Goal: Task Accomplishment & Management: Complete application form

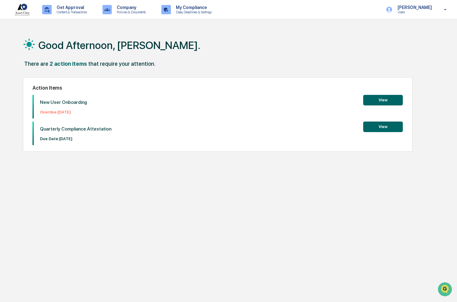
click at [379, 101] on button "View" at bounding box center [383, 100] width 40 height 11
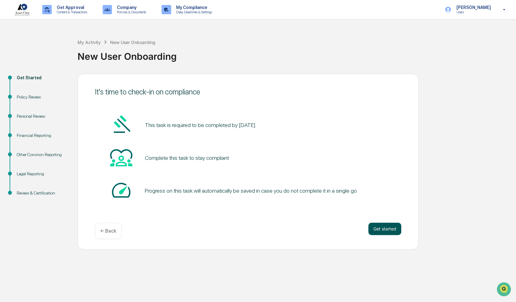
click at [382, 231] on button "Get started" at bounding box center [384, 229] width 33 height 12
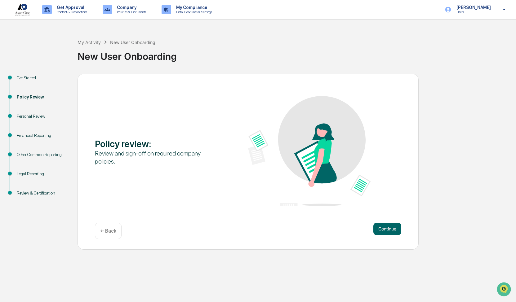
click at [382, 231] on button "Continue" at bounding box center [387, 229] width 28 height 12
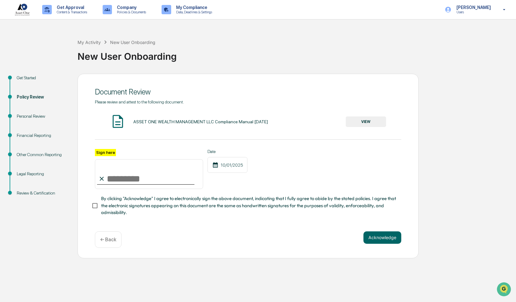
click at [145, 182] on input "Sign here" at bounding box center [149, 174] width 108 height 30
click at [364, 124] on button "VIEW" at bounding box center [365, 121] width 40 height 11
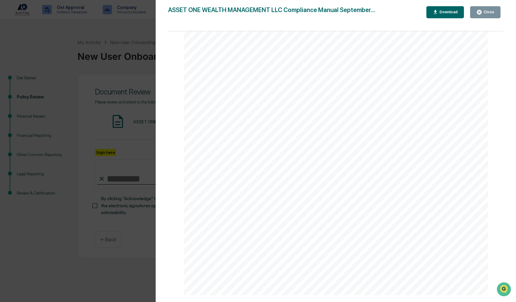
scroll to position [620, 0]
click at [136, 166] on div "Version History [DATE] 08:46 PM [PERSON_NAME] ASSET ONE WEALTH MANAGEMENT LLC C…" at bounding box center [258, 151] width 516 height 302
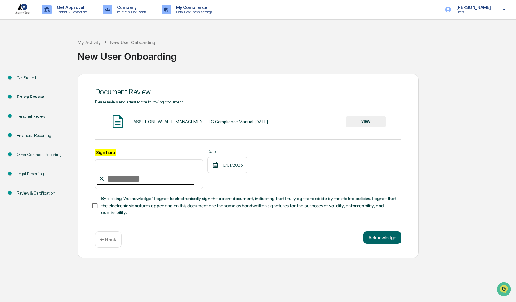
click at [138, 176] on input "Sign here" at bounding box center [149, 174] width 108 height 30
type input "**********"
click at [394, 242] on button "Acknowledge" at bounding box center [382, 237] width 38 height 12
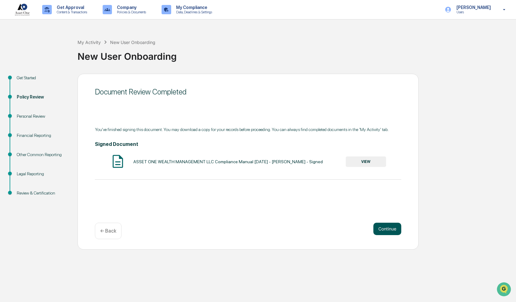
click at [386, 233] on button "Continue" at bounding box center [387, 229] width 28 height 12
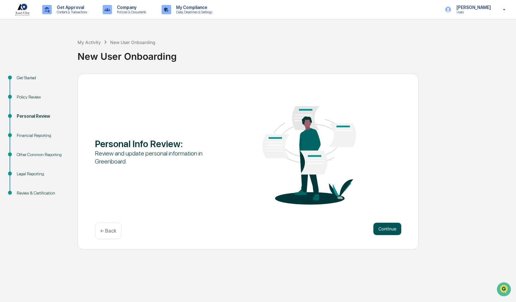
click at [387, 231] on button "Continue" at bounding box center [387, 229] width 28 height 12
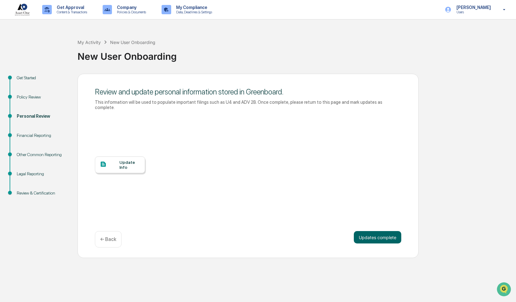
click at [131, 160] on div "Update Info" at bounding box center [129, 165] width 21 height 10
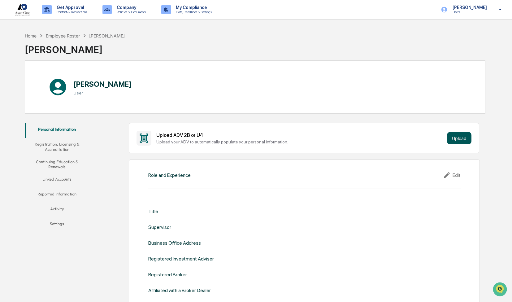
click at [454, 134] on button "Upload" at bounding box center [459, 138] width 24 height 12
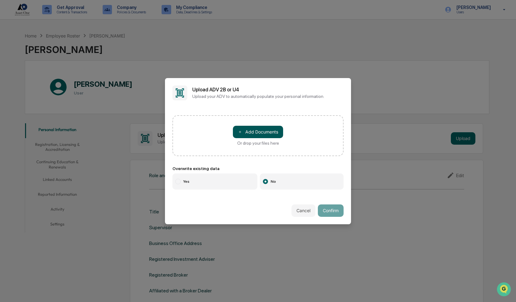
click at [246, 131] on button "＋ Add Documents" at bounding box center [258, 132] width 50 height 12
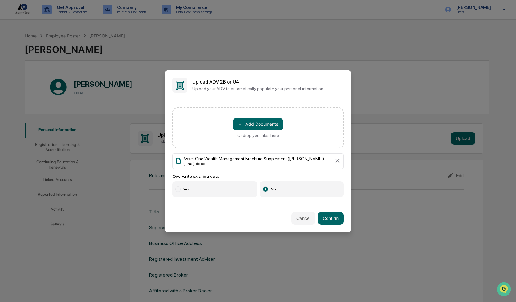
click at [181, 184] on label "Yes" at bounding box center [214, 189] width 85 height 16
click at [331, 215] on button "Confirm" at bounding box center [331, 218] width 26 height 12
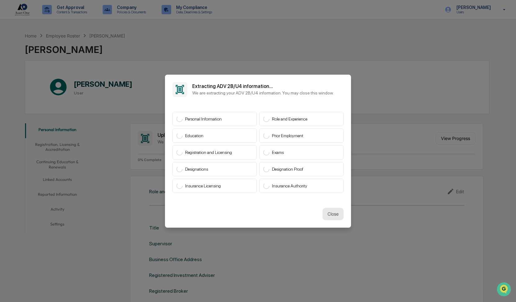
click at [335, 210] on button "Close" at bounding box center [332, 214] width 21 height 12
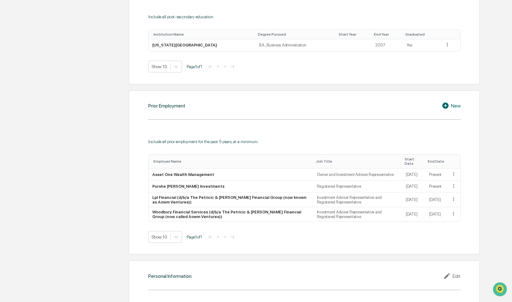
scroll to position [445, 0]
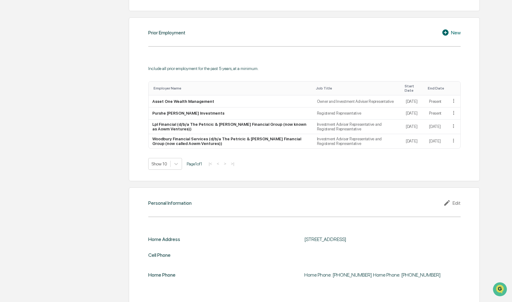
click at [457, 200] on div "Edit" at bounding box center [452, 202] width 17 height 7
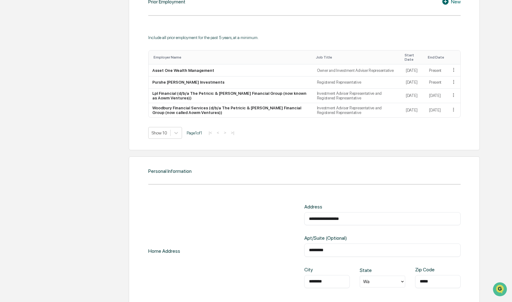
scroll to position [507, 0]
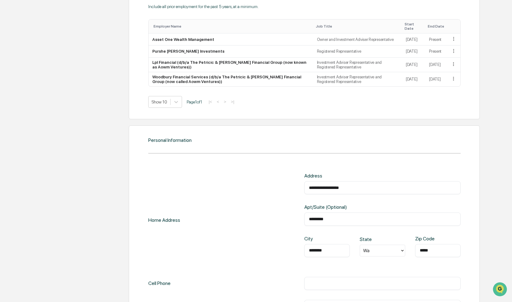
drag, startPoint x: 354, startPoint y: 184, endPoint x: 283, endPoint y: 176, distance: 70.8
click at [288, 182] on div "**********" at bounding box center [304, 220] width 313 height 94
type input "*"
type input "**********"
type input "**"
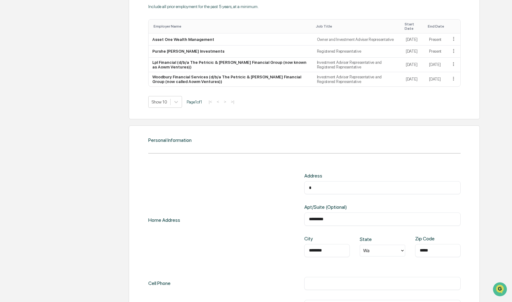
type input "**********"
type input "***"
type input "**********"
type input "****"
type input "**********"
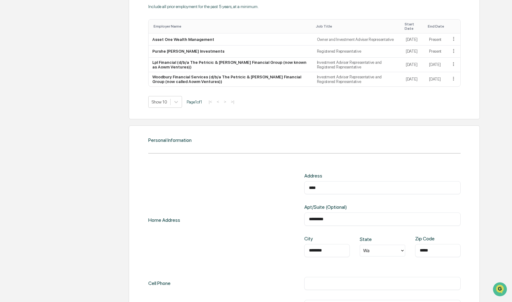
type input "****"
type input "**********"
type input "******"
type input "**********"
type input "*******"
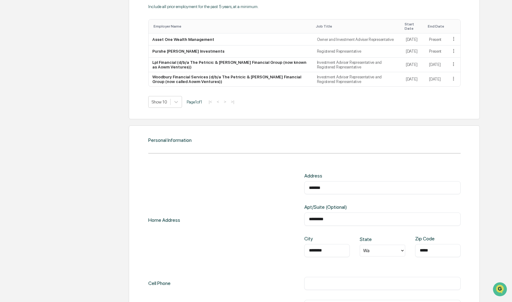
type input "**********"
type input "********"
type input "**********"
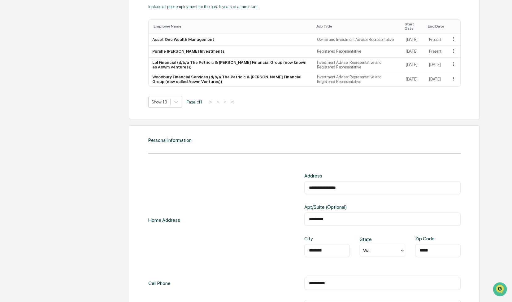
type input "**********"
click at [328, 216] on input "*********" at bounding box center [382, 219] width 147 height 6
type input "**********"
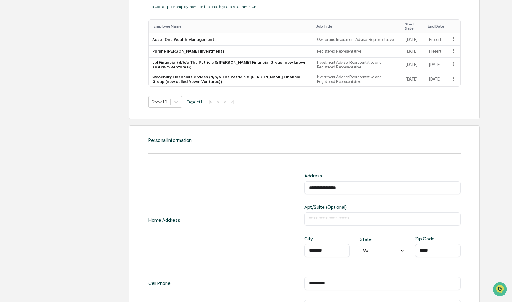
type input "*"
type input "**********"
type input "*"
type input "**********"
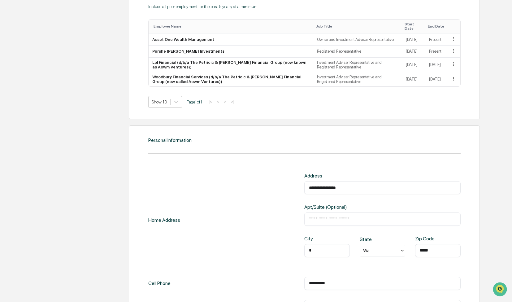
type input "*********"
type input "**********"
drag, startPoint x: 434, startPoint y: 245, endPoint x: 406, endPoint y: 245, distance: 28.2
click at [406, 245] on div "City ********* ​ State Wa Zip Code ***** ​" at bounding box center [383, 251] width 156 height 31
type input "*"
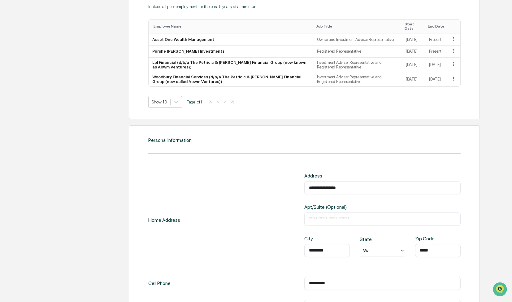
type input "**********"
type input "**"
type input "**********"
type input "***"
type input "**********"
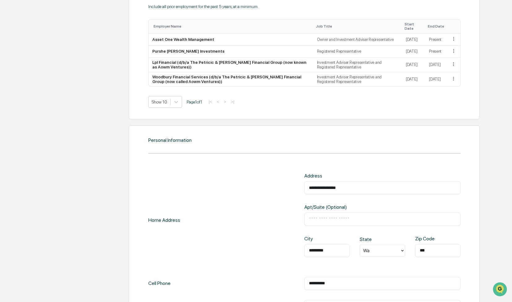
type input "****"
type input "**********"
type input "*****"
type input "**********"
type input "*****"
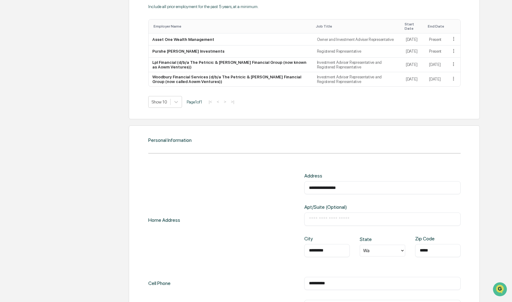
click at [186, 253] on div "**********" at bounding box center [304, 220] width 313 height 94
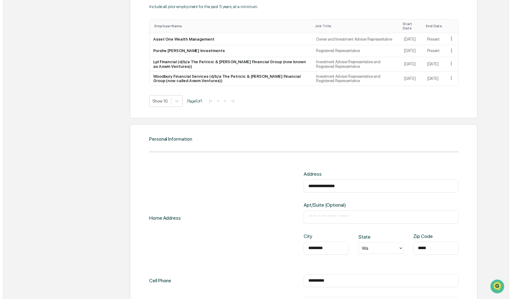
scroll to position [549, 0]
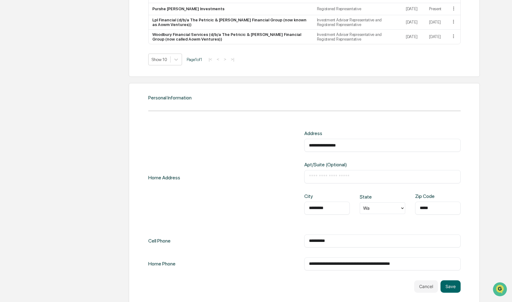
type input "**********"
drag, startPoint x: 437, startPoint y: 258, endPoint x: 266, endPoint y: 265, distance: 171.4
click at [266, 265] on div "**********" at bounding box center [304, 263] width 313 height 13
click at [265, 265] on div "Home Phone ​" at bounding box center [304, 263] width 313 height 13
click at [453, 283] on button "Save" at bounding box center [451, 286] width 20 height 12
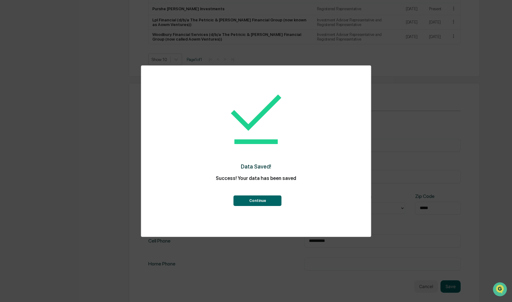
click at [262, 200] on button "Continue" at bounding box center [258, 200] width 48 height 11
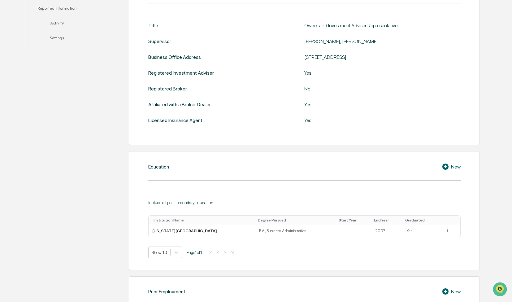
scroll to position [0, 0]
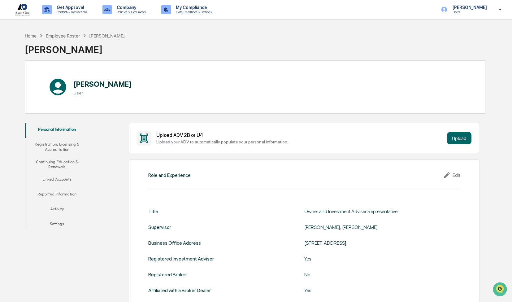
click at [56, 144] on button "Registration, Licensing & Accreditation" at bounding box center [57, 147] width 64 height 18
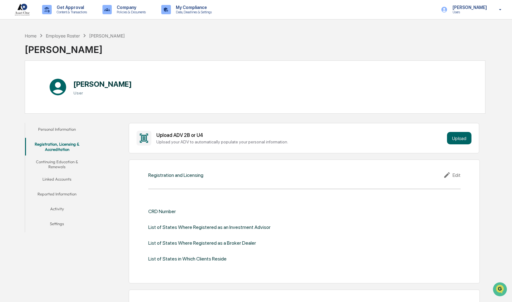
click at [457, 173] on div "Edit" at bounding box center [452, 174] width 17 height 7
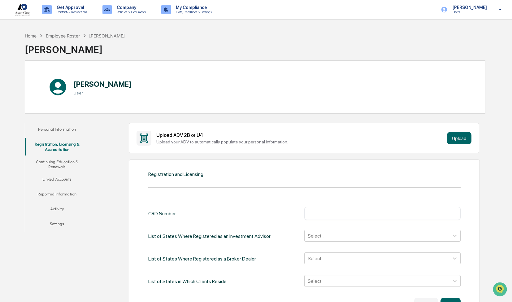
click at [330, 213] on input "text" at bounding box center [382, 213] width 147 height 6
paste input "*******"
type input "*******"
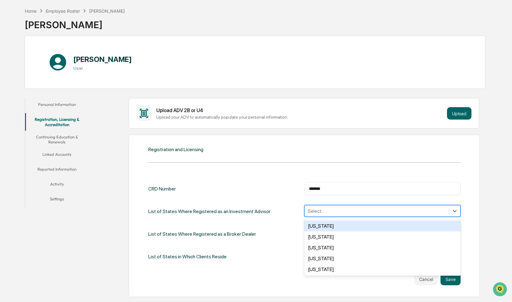
click at [336, 217] on div "50 results available. Use Up and Down to choose options, press Enter to select …" at bounding box center [383, 211] width 156 height 12
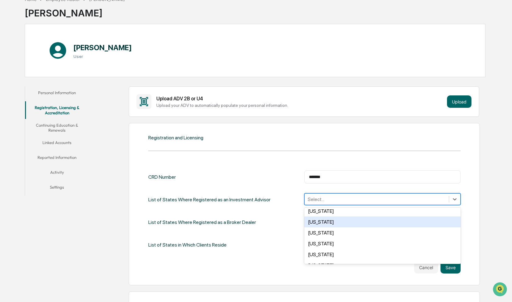
scroll to position [494, 0]
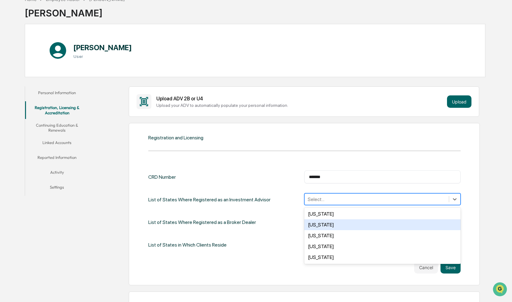
click at [336, 225] on div "Washington" at bounding box center [383, 224] width 156 height 11
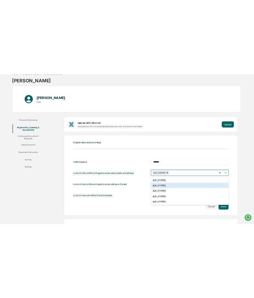
scroll to position [483, 0]
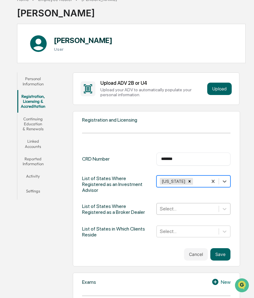
click at [188, 205] on div at bounding box center [188, 208] width 56 height 7
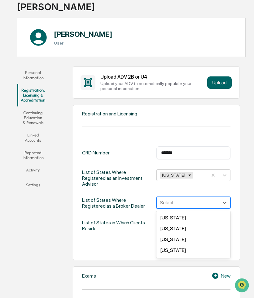
scroll to position [503, 0]
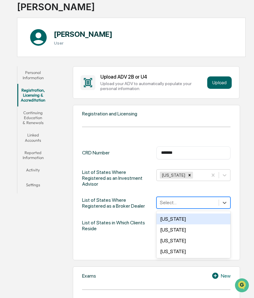
click at [184, 215] on div "Washington" at bounding box center [193, 219] width 74 height 11
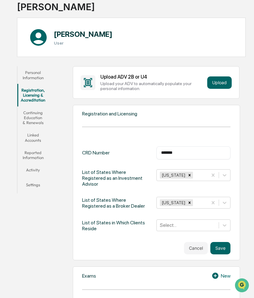
click at [136, 209] on div "CRD Number ******* ​ List of States Where Registered as an Investment Advisor W…" at bounding box center [156, 190] width 148 height 86
click at [167, 220] on div "Select..." at bounding box center [193, 226] width 74 height 12
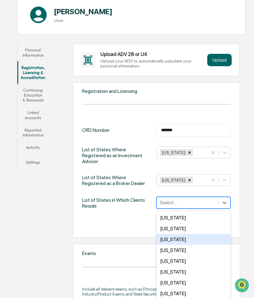
click at [177, 235] on div "Arizona" at bounding box center [193, 239] width 74 height 11
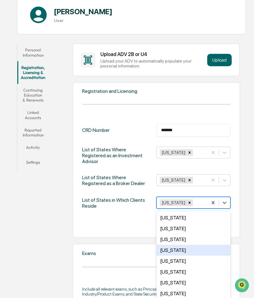
click at [175, 248] on div "California" at bounding box center [193, 250] width 74 height 11
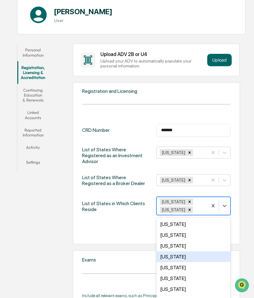
click at [174, 254] on div "Colorado" at bounding box center [193, 257] width 74 height 11
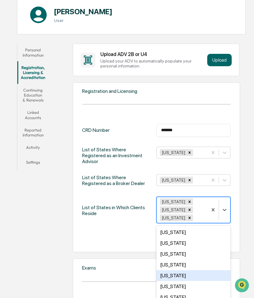
click at [174, 271] on div "Delaware" at bounding box center [193, 275] width 74 height 11
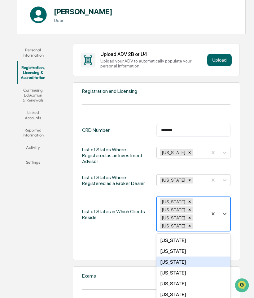
scroll to position [31, 0]
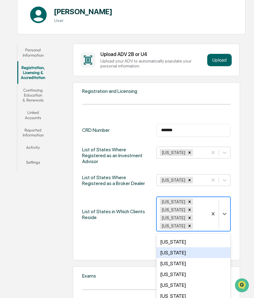
click at [185, 248] on div "Florida" at bounding box center [193, 253] width 74 height 11
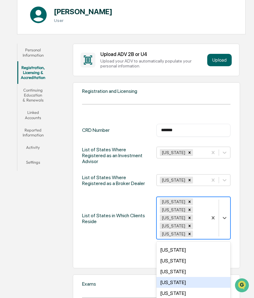
click at [174, 277] on div "Idaho" at bounding box center [193, 282] width 74 height 11
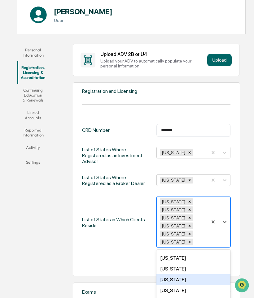
scroll to position [62, 0]
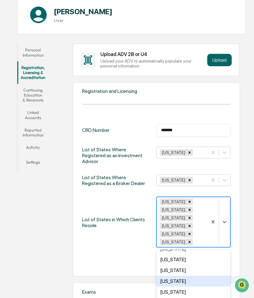
click at [174, 276] on div "Iowa" at bounding box center [193, 281] width 74 height 11
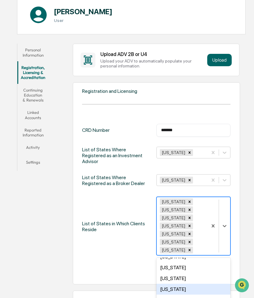
click at [189, 284] on div "Kansas" at bounding box center [193, 289] width 74 height 11
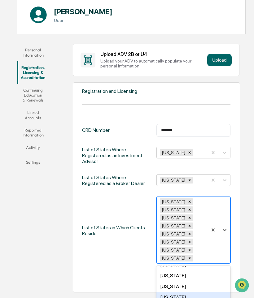
scroll to position [93, 0]
click at [188, 294] on div "Maryland" at bounding box center [193, 299] width 74 height 11
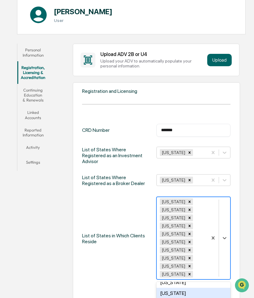
scroll to position [124, 0]
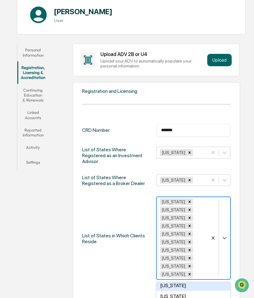
click at [184, 280] on div "Missouri" at bounding box center [193, 285] width 74 height 11
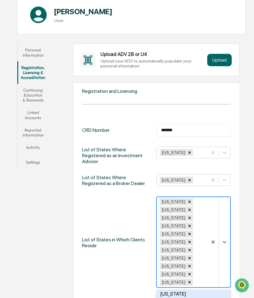
scroll to position [175, 0]
click at [183, 290] on div "Nevada" at bounding box center [193, 295] width 74 height 11
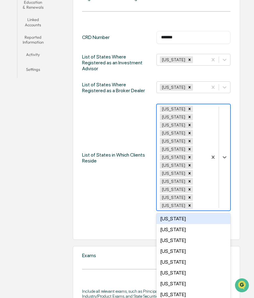
scroll to position [189, 0]
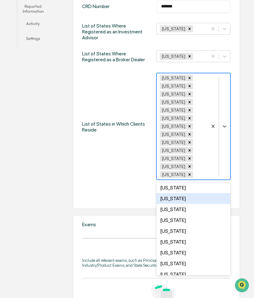
click at [187, 193] on div "New Mexico" at bounding box center [193, 198] width 74 height 11
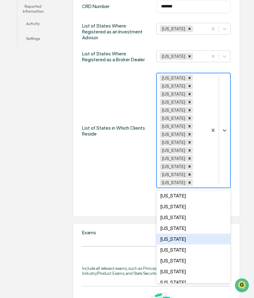
click at [175, 234] on div "Ohio" at bounding box center [193, 239] width 74 height 11
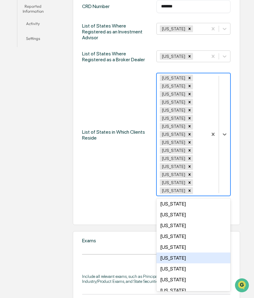
click at [174, 253] on div "Oregon" at bounding box center [193, 258] width 74 height 11
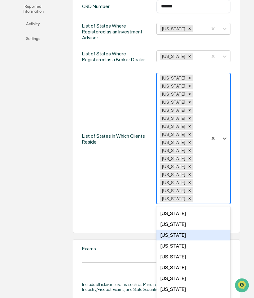
scroll to position [237, 0]
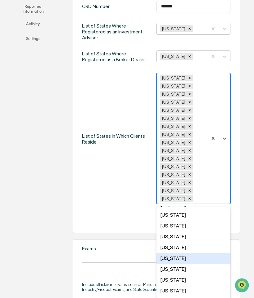
click at [181, 253] on div "Texas" at bounding box center [193, 258] width 74 height 11
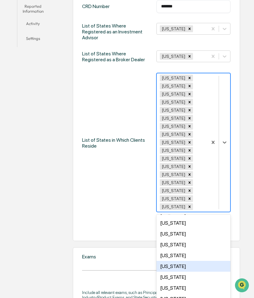
click at [180, 261] on div "Utah" at bounding box center [193, 266] width 74 height 11
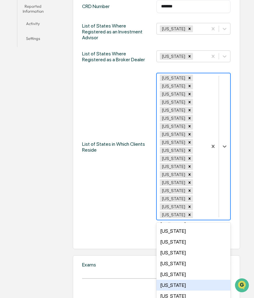
click at [179, 280] on div "Virginia" at bounding box center [193, 285] width 74 height 11
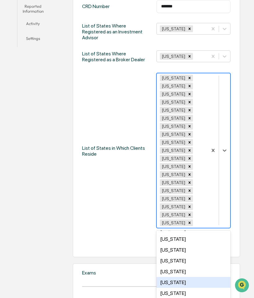
scroll to position [249, 0]
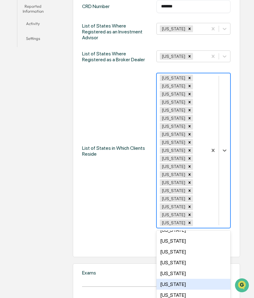
click at [200, 279] on div "Washington" at bounding box center [193, 284] width 74 height 11
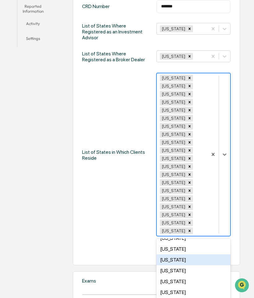
click at [128, 202] on div "List of States in Which Clients Reside" at bounding box center [115, 155] width 67 height 164
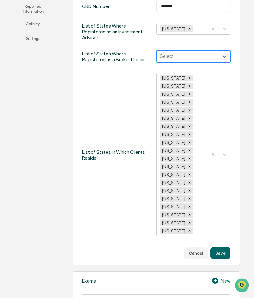
click at [102, 82] on div "List of States in Which Clients Reside" at bounding box center [115, 155] width 67 height 164
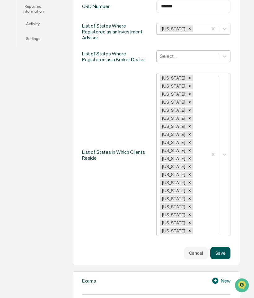
click at [223, 247] on button "Save" at bounding box center [220, 253] width 20 height 12
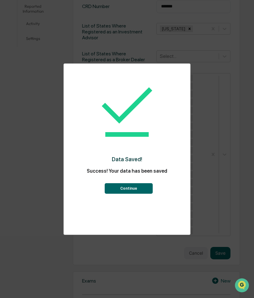
click at [123, 192] on button "Continue" at bounding box center [129, 188] width 48 height 11
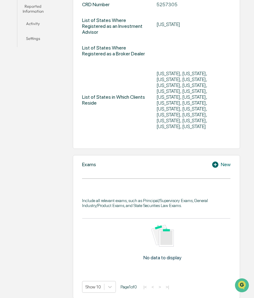
click at [219, 161] on icon at bounding box center [216, 164] width 9 height 7
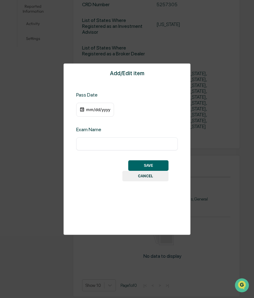
click at [110, 145] on input "text" at bounding box center [127, 144] width 92 height 6
type input "*********"
click at [88, 110] on div "mm/dd/yyyy" at bounding box center [98, 109] width 25 height 5
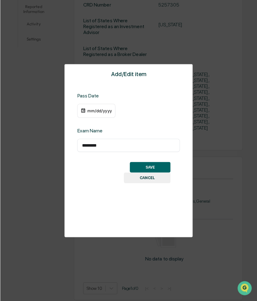
scroll to position [190, 0]
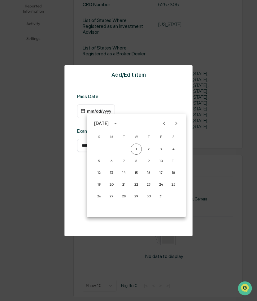
click at [122, 103] on div at bounding box center [128, 150] width 257 height 301
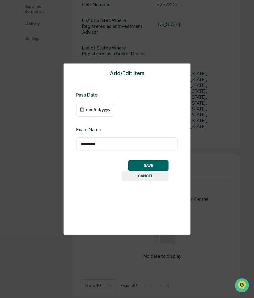
click at [89, 109] on div "mm/dd/yyyy" at bounding box center [98, 109] width 25 height 5
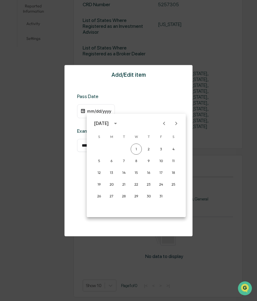
click at [117, 123] on icon "calendar view is open, switch to year view" at bounding box center [115, 124] width 3 height 2
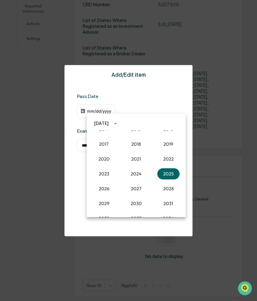
scroll to position [543, 0]
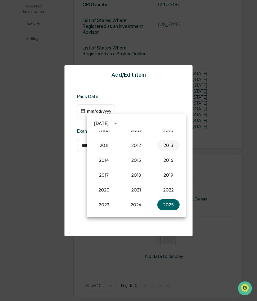
click at [162, 148] on button "2013" at bounding box center [168, 145] width 22 height 11
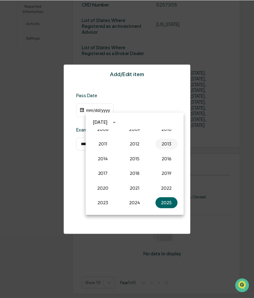
scroll to position [189, 0]
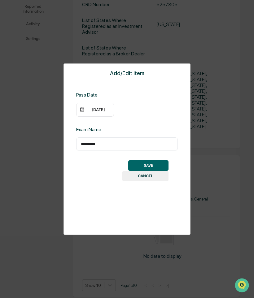
click at [89, 110] on div "10/01/2013" at bounding box center [98, 109] width 25 height 5
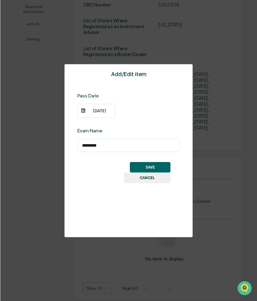
scroll to position [190, 0]
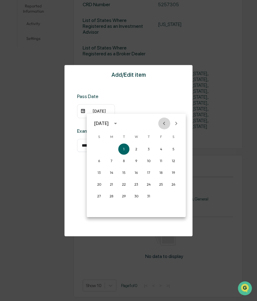
click at [164, 123] on icon "Previous month" at bounding box center [164, 123] width 7 height 7
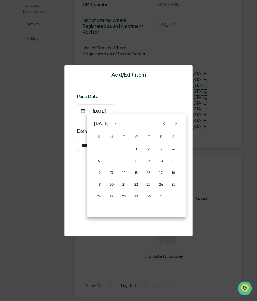
click at [164, 123] on icon "Previous month" at bounding box center [164, 123] width 7 height 7
click at [173, 161] on button "9" at bounding box center [173, 161] width 11 height 11
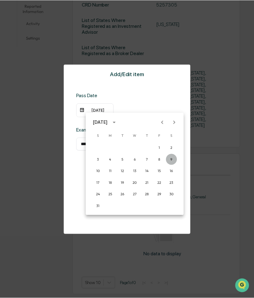
scroll to position [189, 0]
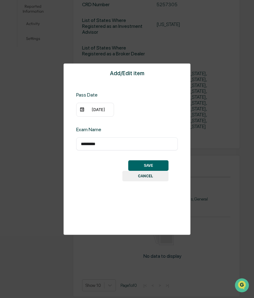
click at [152, 167] on button "SAVE" at bounding box center [148, 165] width 40 height 11
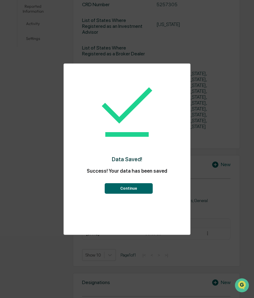
click at [120, 192] on button "Continue" at bounding box center [129, 188] width 48 height 11
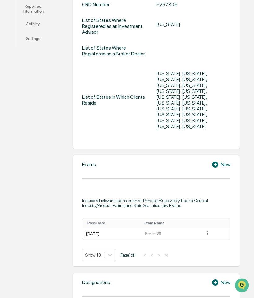
click at [213, 162] on icon at bounding box center [215, 165] width 6 height 6
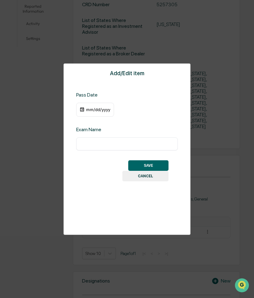
click at [107, 146] on input "text" at bounding box center [127, 144] width 92 height 6
type input "***"
click at [91, 112] on div "mm/dd/yyyy" at bounding box center [98, 109] width 25 height 5
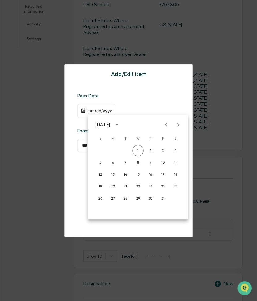
scroll to position [190, 0]
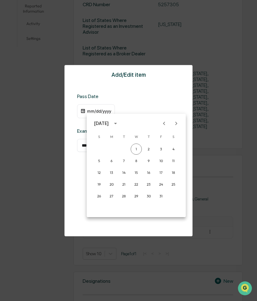
click at [109, 122] on div "October 2025" at bounding box center [101, 123] width 15 height 7
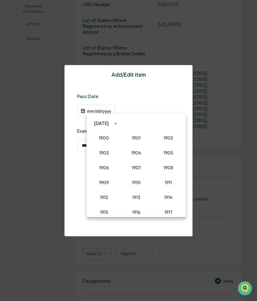
scroll to position [574, 0]
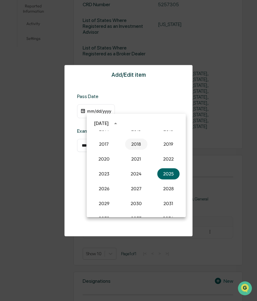
click at [136, 148] on button "2018" at bounding box center [136, 144] width 22 height 11
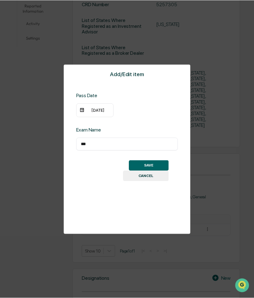
scroll to position [189, 0]
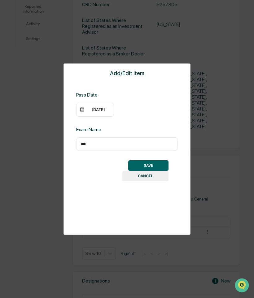
click at [149, 165] on button "SAVE" at bounding box center [148, 165] width 40 height 11
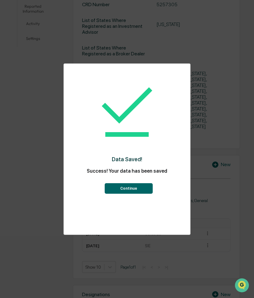
click at [141, 186] on button "Continue" at bounding box center [129, 188] width 48 height 11
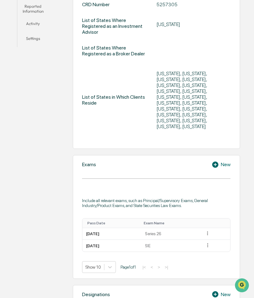
click at [214, 162] on icon at bounding box center [215, 165] width 6 height 6
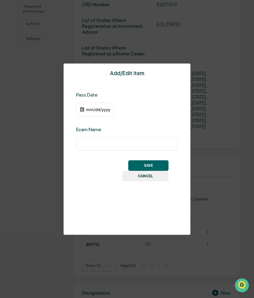
click at [137, 148] on div "​" at bounding box center [127, 144] width 102 height 13
click at [85, 138] on div "​" at bounding box center [127, 144] width 102 height 13
click at [89, 144] on input "text" at bounding box center [127, 144] width 92 height 6
type input "********"
click at [102, 109] on div "mm/dd/yyyy" at bounding box center [98, 109] width 25 height 5
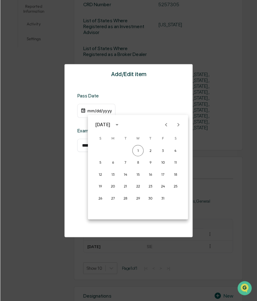
scroll to position [190, 0]
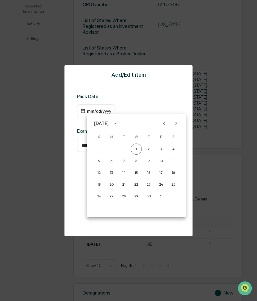
click at [119, 124] on icon "calendar view is open, switch to year view" at bounding box center [115, 123] width 7 height 7
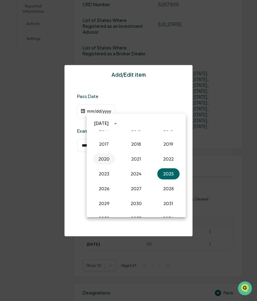
scroll to position [543, 0]
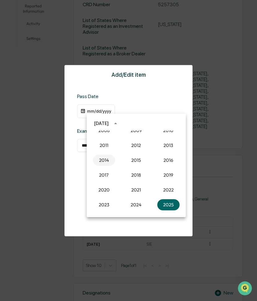
click at [102, 161] on button "2014" at bounding box center [104, 160] width 22 height 11
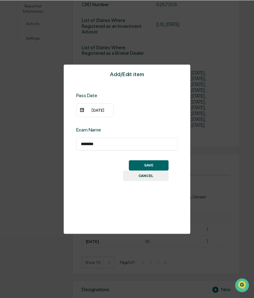
scroll to position [189, 0]
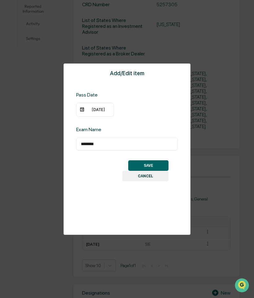
click at [98, 114] on div "10/01/2014" at bounding box center [95, 110] width 38 height 14
click at [96, 108] on div "10/01/2014" at bounding box center [98, 109] width 25 height 5
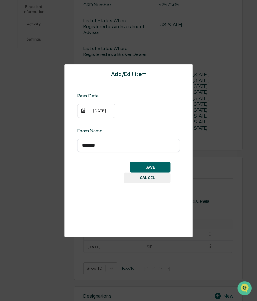
scroll to position [190, 0]
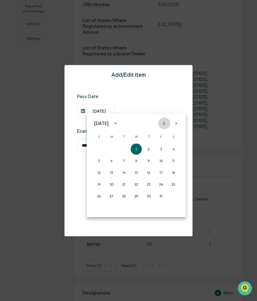
click at [163, 125] on icon "Previous month" at bounding box center [164, 123] width 7 height 7
click at [98, 197] on button "29" at bounding box center [99, 196] width 11 height 11
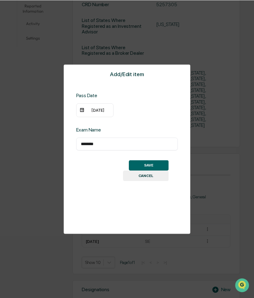
scroll to position [189, 0]
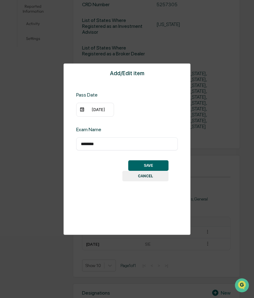
click at [147, 164] on button "SAVE" at bounding box center [148, 165] width 40 height 11
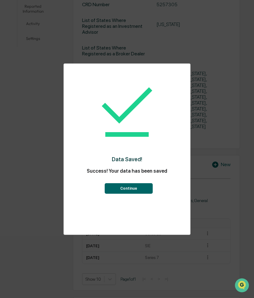
click at [124, 191] on button "Continue" at bounding box center [129, 188] width 48 height 11
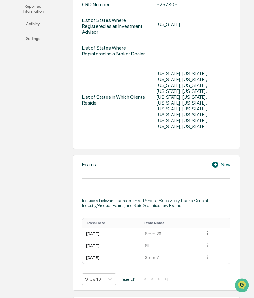
click at [219, 161] on icon at bounding box center [216, 164] width 9 height 7
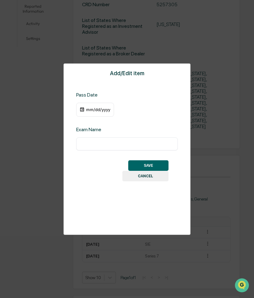
click at [122, 139] on div "​" at bounding box center [127, 144] width 102 height 13
click at [122, 145] on input "text" at bounding box center [127, 144] width 92 height 6
type input "********"
click at [96, 110] on div "mm/dd/yyyy" at bounding box center [98, 109] width 25 height 5
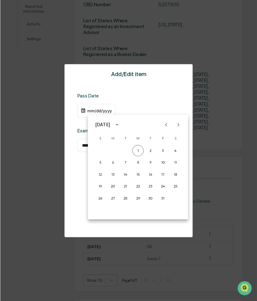
scroll to position [190, 0]
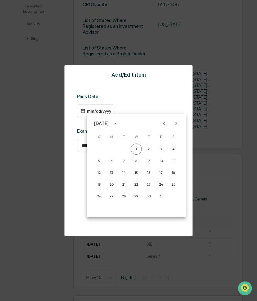
click at [109, 123] on div "October 2025" at bounding box center [101, 123] width 15 height 7
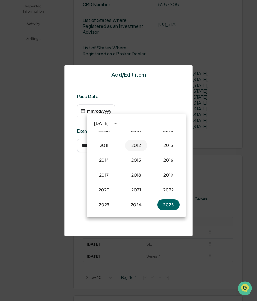
scroll to position [512, 0]
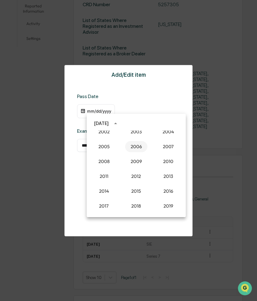
click at [138, 147] on button "2006" at bounding box center [136, 146] width 22 height 11
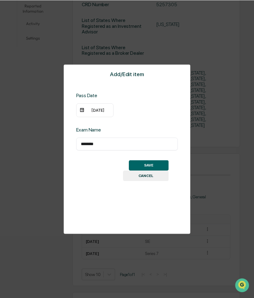
scroll to position [189, 0]
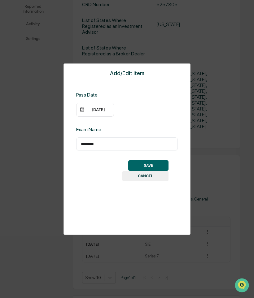
click at [102, 113] on div "10/01/2006" at bounding box center [95, 110] width 38 height 14
click at [93, 110] on div "10/01/2006" at bounding box center [98, 109] width 25 height 5
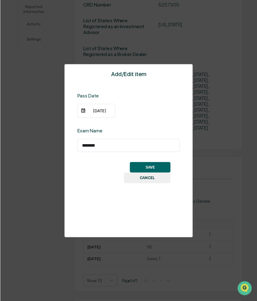
scroll to position [190, 0]
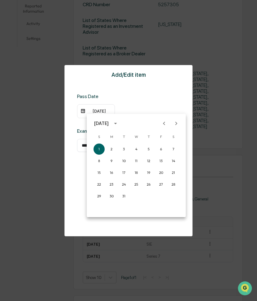
click at [177, 124] on icon "Next month" at bounding box center [176, 123] width 7 height 7
click at [172, 185] on button "23" at bounding box center [173, 184] width 11 height 11
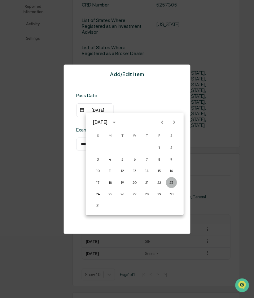
scroll to position [189, 0]
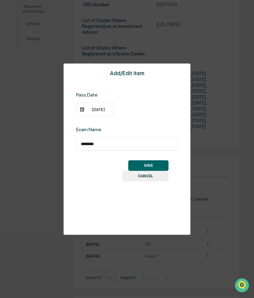
click at [156, 163] on button "SAVE" at bounding box center [148, 165] width 40 height 11
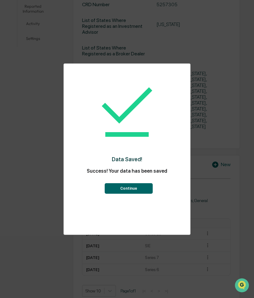
click at [136, 191] on button "Continue" at bounding box center [129, 188] width 48 height 11
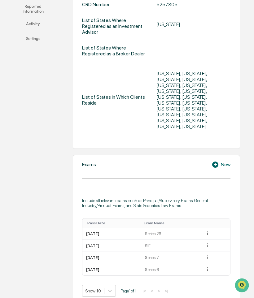
click at [221, 161] on icon at bounding box center [216, 164] width 9 height 7
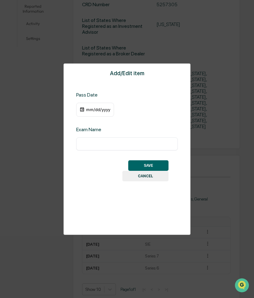
click at [131, 144] on input "text" at bounding box center [127, 144] width 92 height 6
type input "*********"
click at [85, 111] on div "mm/dd/yyyy" at bounding box center [95, 110] width 38 height 14
click at [101, 112] on div "mm/dd/yyyy" at bounding box center [98, 109] width 25 height 5
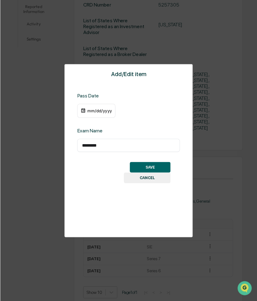
scroll to position [190, 0]
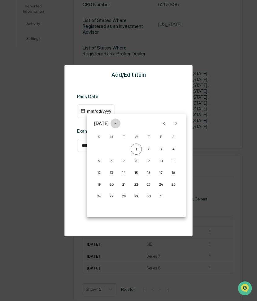
click at [117, 123] on icon "calendar view is open, switch to year view" at bounding box center [115, 124] width 3 height 2
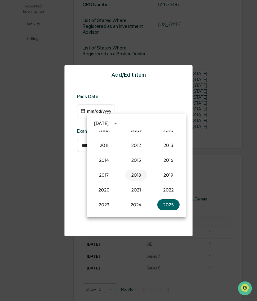
scroll to position [512, 0]
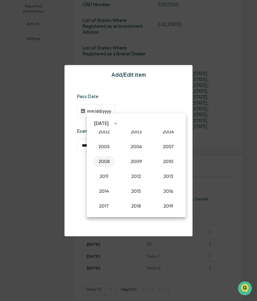
click at [100, 163] on button "2008" at bounding box center [104, 161] width 22 height 11
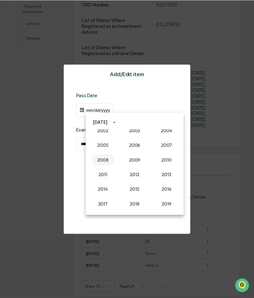
scroll to position [189, 0]
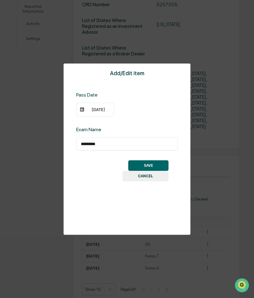
click at [99, 114] on div "10/01/2008" at bounding box center [95, 110] width 38 height 14
click at [96, 110] on div "10/01/2008" at bounding box center [98, 109] width 25 height 5
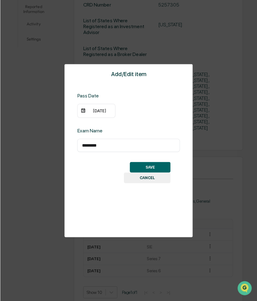
scroll to position [190, 0]
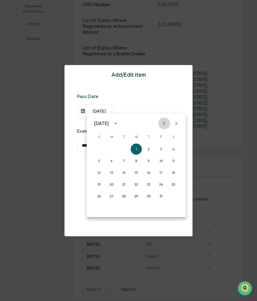
click at [167, 122] on icon "Previous month" at bounding box center [164, 123] width 7 height 7
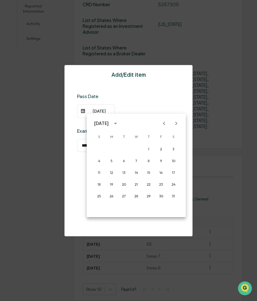
click at [167, 122] on icon "Previous month" at bounding box center [164, 123] width 7 height 7
click at [174, 161] on button "8" at bounding box center [173, 161] width 11 height 11
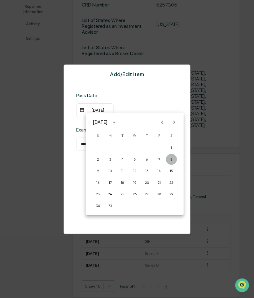
scroll to position [189, 0]
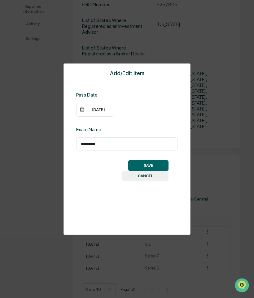
click at [151, 166] on button "SAVE" at bounding box center [148, 165] width 40 height 11
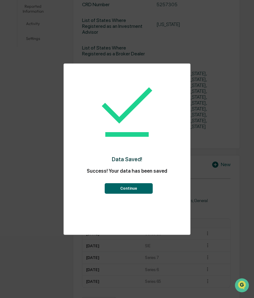
click at [129, 188] on button "Continue" at bounding box center [129, 188] width 48 height 11
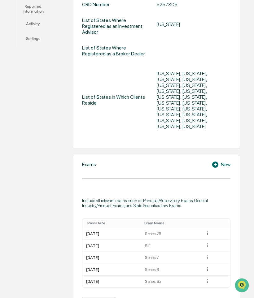
click at [214, 162] on icon at bounding box center [215, 165] width 6 height 6
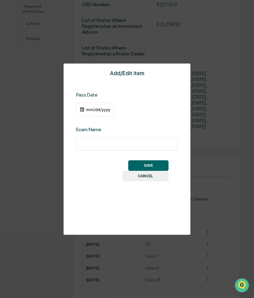
click at [121, 145] on input "text" at bounding box center [127, 144] width 92 height 6
type input "*********"
click at [88, 107] on div "mm/dd/yyyy" at bounding box center [95, 110] width 38 height 14
click at [87, 111] on div "mm/dd/yyyy" at bounding box center [98, 109] width 25 height 5
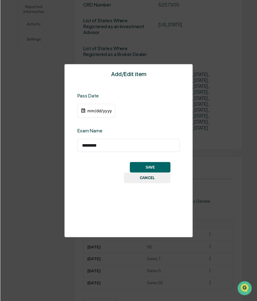
scroll to position [190, 0]
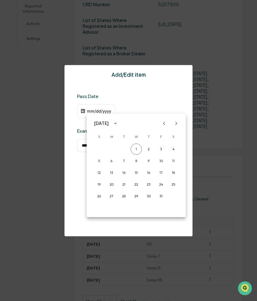
click at [109, 122] on div "October 2025" at bounding box center [101, 123] width 15 height 7
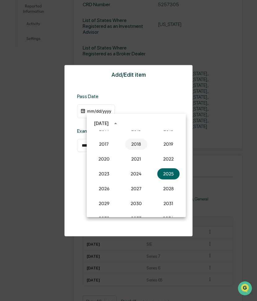
scroll to position [512, 0]
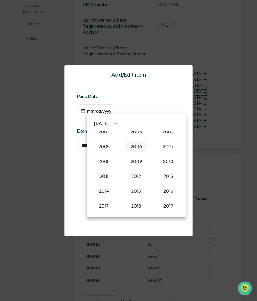
click at [137, 149] on button "2006" at bounding box center [136, 146] width 22 height 11
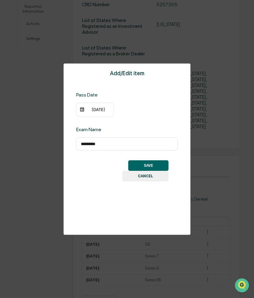
click at [100, 109] on div "10/01/2006" at bounding box center [98, 109] width 25 height 5
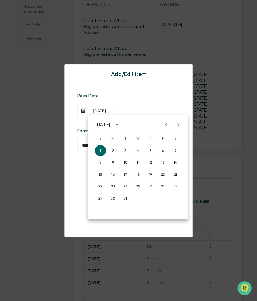
scroll to position [190, 0]
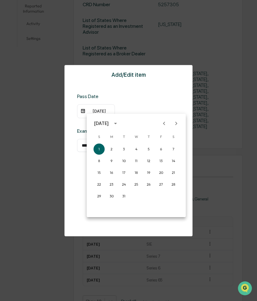
click at [177, 124] on icon "Next month" at bounding box center [176, 123] width 2 height 3
click at [174, 195] on button "30" at bounding box center [173, 196] width 11 height 11
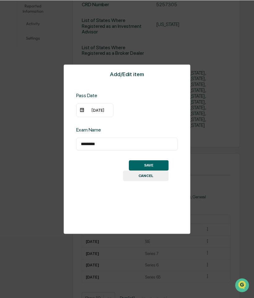
scroll to position [189, 0]
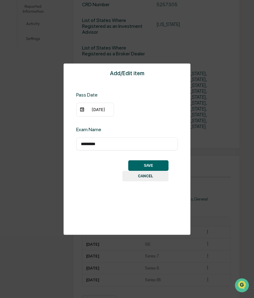
click at [146, 166] on button "SAVE" at bounding box center [148, 165] width 40 height 11
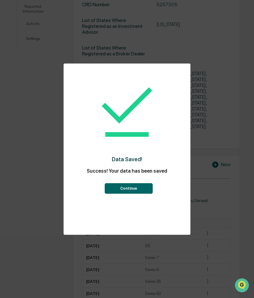
click at [126, 190] on button "Continue" at bounding box center [129, 188] width 48 height 11
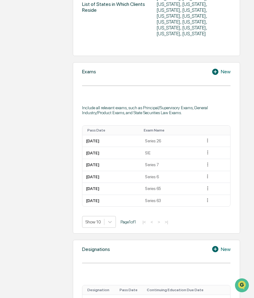
scroll to position [344, 0]
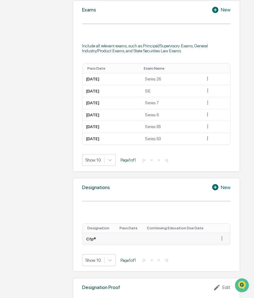
click at [221, 236] on icon at bounding box center [222, 239] width 6 height 6
click at [214, 243] on div "Edit" at bounding box center [215, 248] width 20 height 10
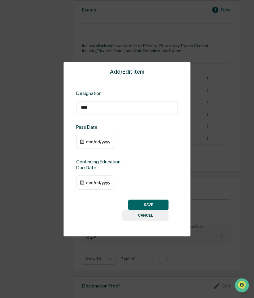
click at [90, 142] on div "mm/dd/yyyy" at bounding box center [98, 141] width 25 height 5
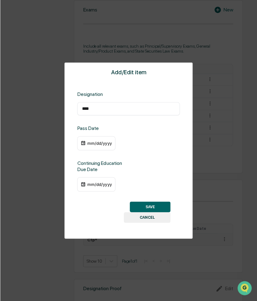
scroll to position [345, 0]
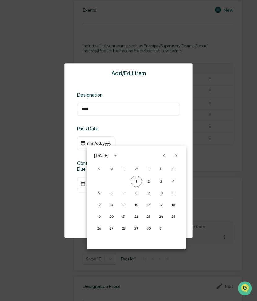
click at [109, 155] on div "October 2025" at bounding box center [101, 155] width 15 height 7
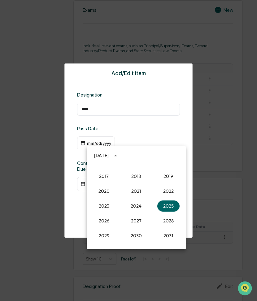
scroll to position [543, 0]
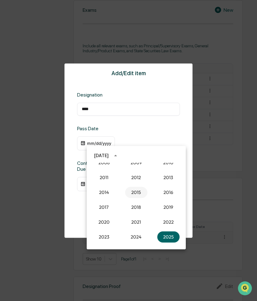
click at [137, 194] on button "2015" at bounding box center [136, 192] width 22 height 11
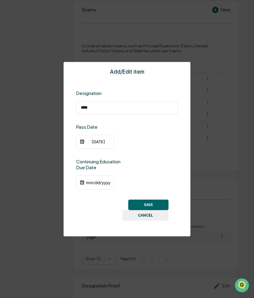
click at [91, 143] on div "10/01/2015" at bounding box center [98, 141] width 25 height 5
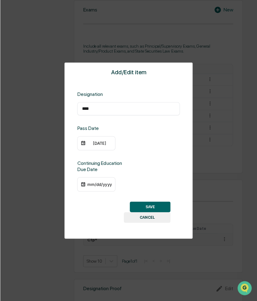
scroll to position [345, 0]
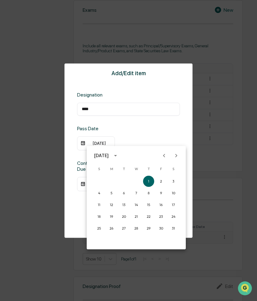
click at [167, 157] on icon "Previous month" at bounding box center [164, 155] width 7 height 7
click at [166, 157] on icon "Previous month" at bounding box center [164, 155] width 7 height 7
click at [124, 229] on button "28" at bounding box center [123, 228] width 11 height 11
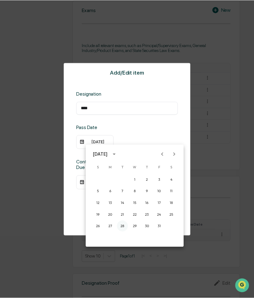
scroll to position [344, 0]
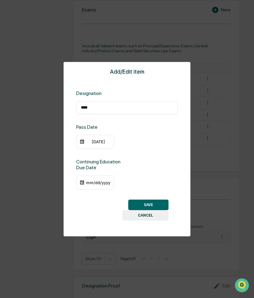
click at [98, 182] on div "mm/dd/yyyy" at bounding box center [98, 182] width 25 height 5
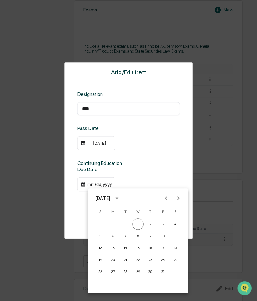
scroll to position [345, 0]
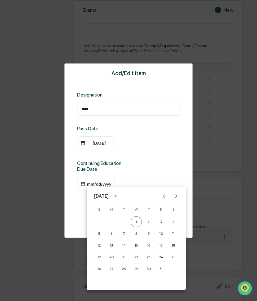
click at [177, 197] on icon "Next month" at bounding box center [176, 196] width 2 height 3
click at [174, 270] on button "31" at bounding box center [173, 269] width 11 height 11
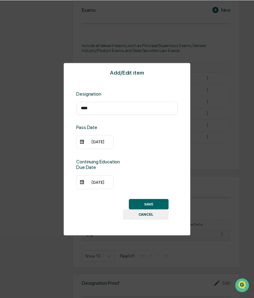
scroll to position [344, 0]
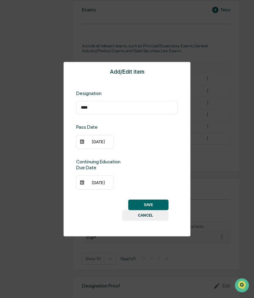
click at [150, 202] on button "SAVE" at bounding box center [148, 205] width 40 height 11
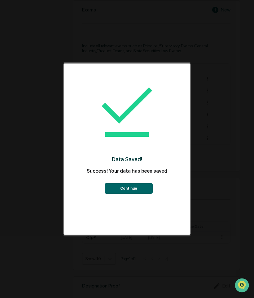
click at [132, 188] on button "Continue" at bounding box center [129, 188] width 48 height 11
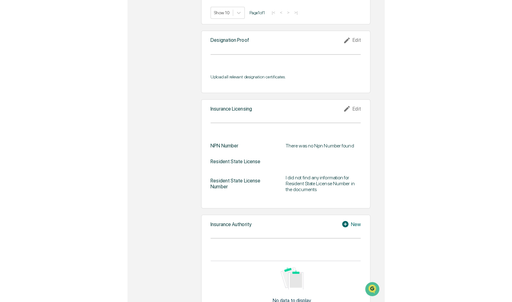
scroll to position [607, 0]
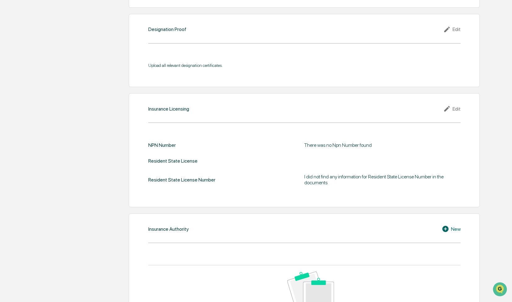
click at [456, 105] on div "Edit" at bounding box center [452, 108] width 17 height 7
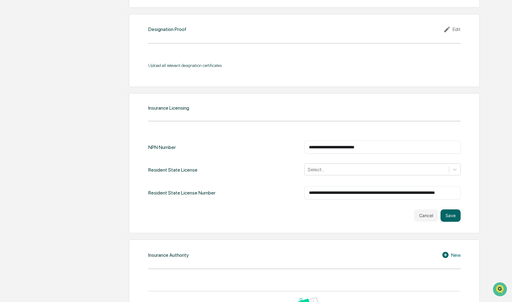
click at [366, 144] on input "**********" at bounding box center [382, 147] width 147 height 6
drag, startPoint x: 383, startPoint y: 138, endPoint x: 290, endPoint y: 132, distance: 93.4
click at [290, 132] on div "**********" at bounding box center [304, 176] width 313 height 90
paste input "text"
type input "*******"
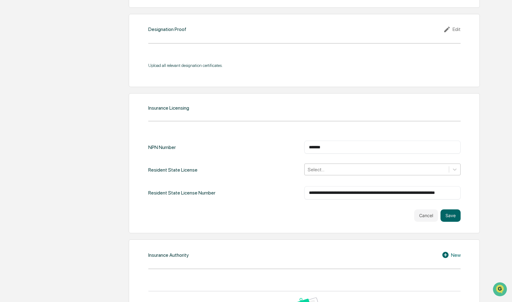
click at [340, 166] on div at bounding box center [377, 169] width 138 height 7
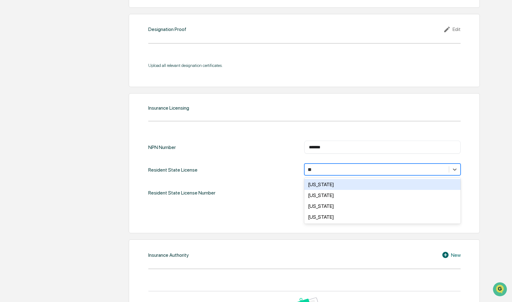
type input "***"
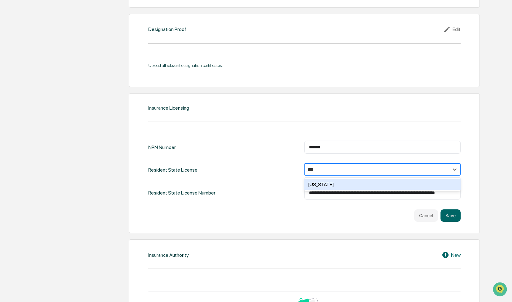
click at [333, 179] on div "Washington" at bounding box center [383, 184] width 156 height 11
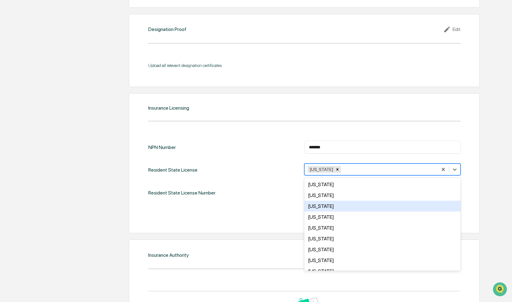
click at [235, 191] on div "**********" at bounding box center [304, 181] width 313 height 81
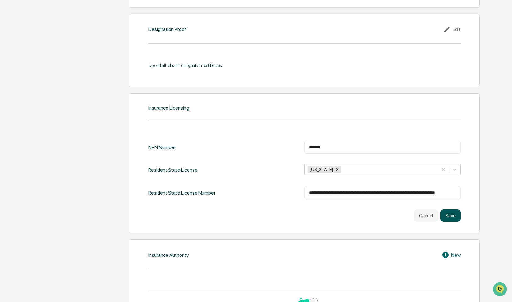
click at [452, 209] on button "Save" at bounding box center [451, 215] width 20 height 12
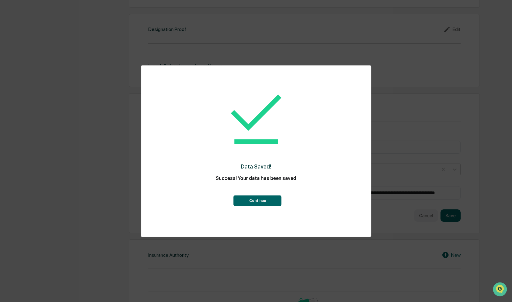
click at [268, 199] on button "Continue" at bounding box center [258, 200] width 48 height 11
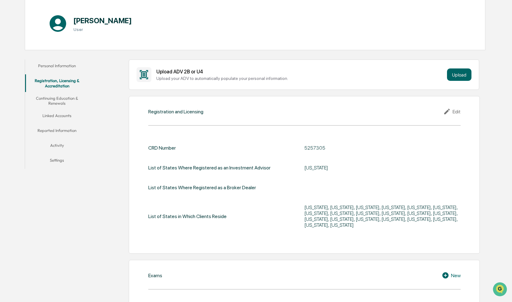
scroll to position [0, 0]
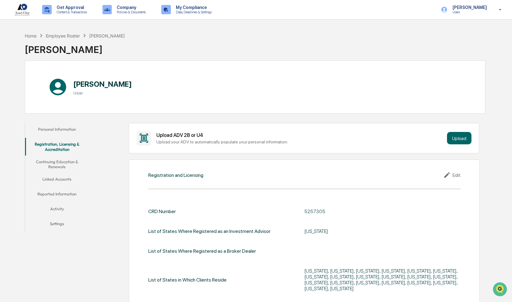
click at [57, 164] on button "Continuing Education & Renewals" at bounding box center [57, 165] width 64 height 18
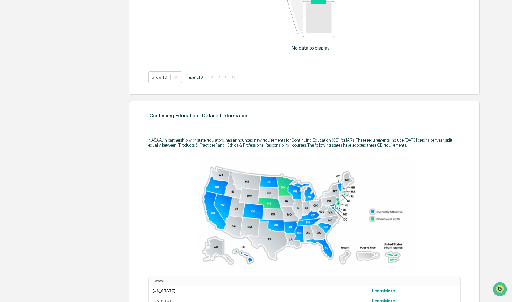
scroll to position [11, 0]
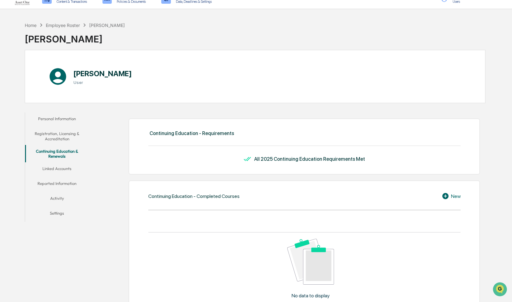
click at [61, 165] on button "Linked Accounts" at bounding box center [57, 169] width 64 height 15
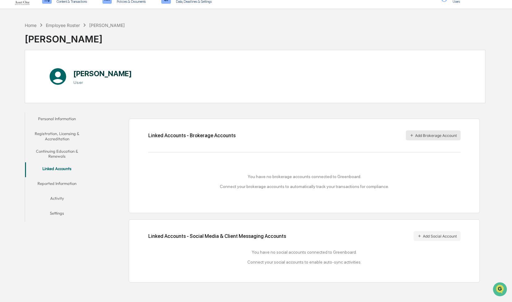
click at [427, 135] on button "Add Brokerage Account" at bounding box center [433, 135] width 55 height 10
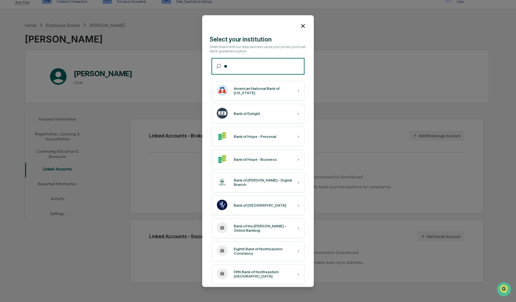
type input "*"
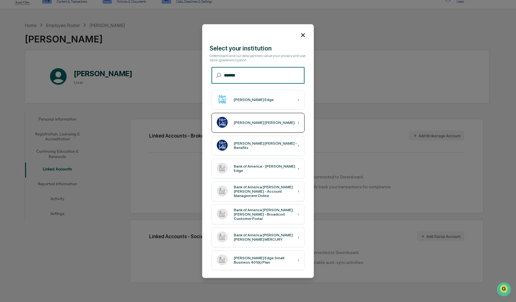
type input "*******"
click at [261, 121] on div "Merrill Lynch ›" at bounding box center [257, 123] width 93 height 20
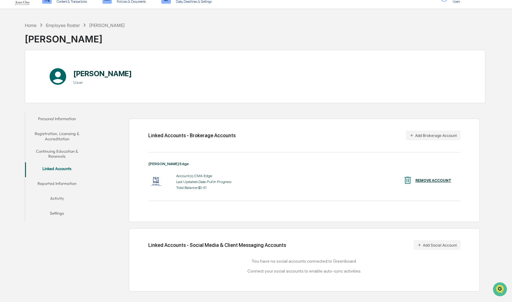
scroll to position [29, 0]
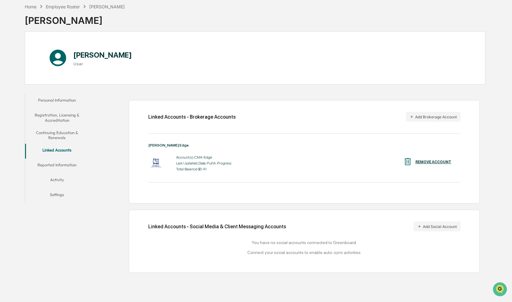
click at [58, 165] on button "Reported Information" at bounding box center [57, 166] width 64 height 15
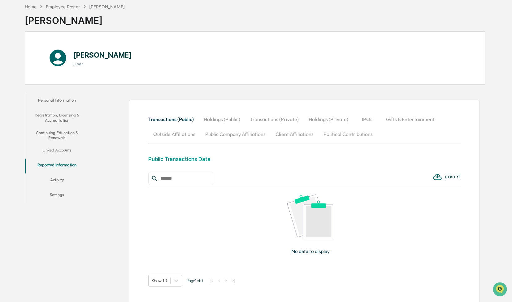
scroll to position [59, 0]
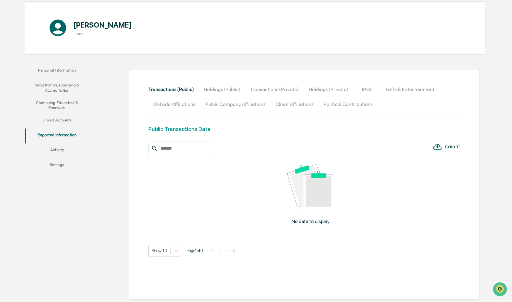
click at [62, 149] on button "Activity" at bounding box center [57, 150] width 64 height 15
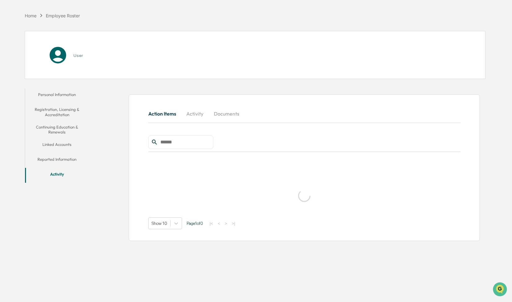
scroll to position [29, 0]
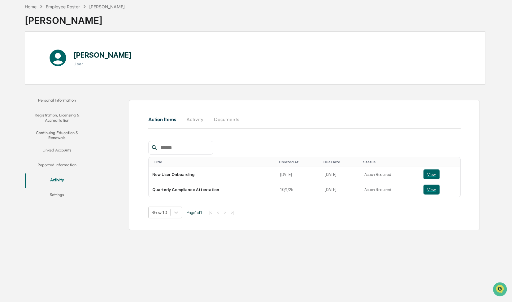
click at [63, 99] on button "Personal Information" at bounding box center [57, 101] width 64 height 15
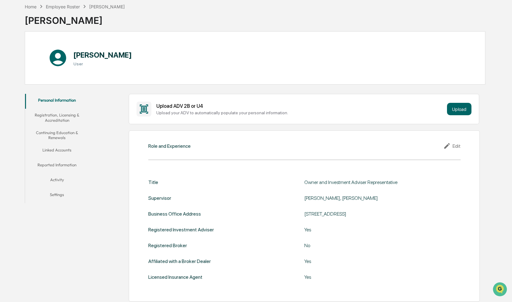
click at [60, 115] on button "Registration, Licensing & Accreditation" at bounding box center [57, 118] width 64 height 18
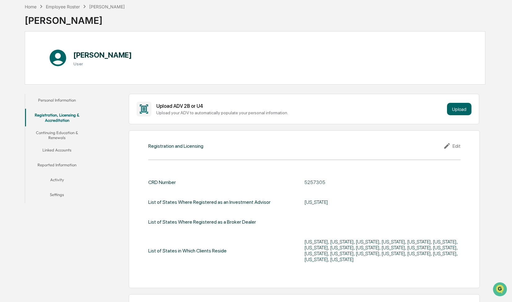
click at [59, 133] on button "Continuing Education & Renewals" at bounding box center [57, 135] width 64 height 18
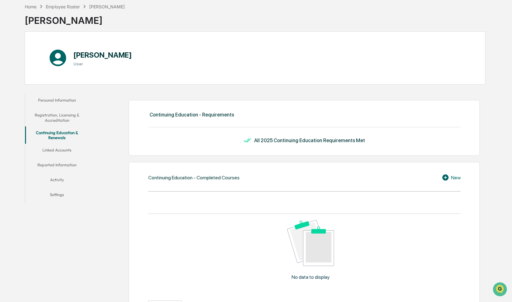
click at [55, 157] on button "Linked Accounts" at bounding box center [57, 151] width 64 height 15
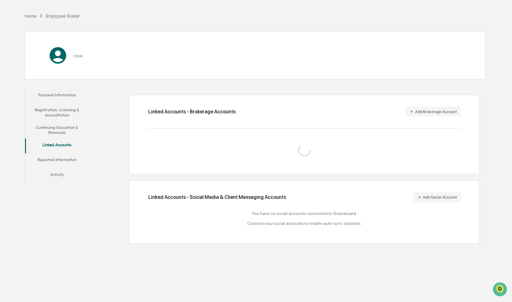
click at [56, 158] on button "Reported Information" at bounding box center [57, 160] width 64 height 15
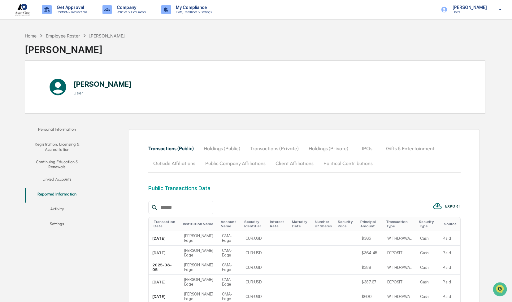
click at [33, 34] on div "Home" at bounding box center [31, 35] width 12 height 5
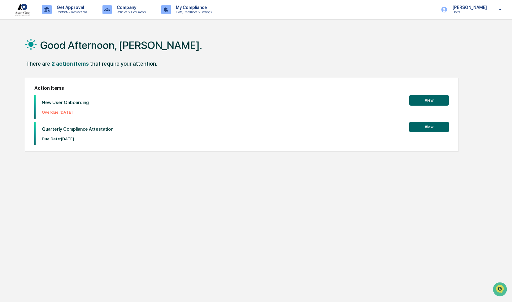
click at [438, 103] on button "View" at bounding box center [430, 100] width 40 height 11
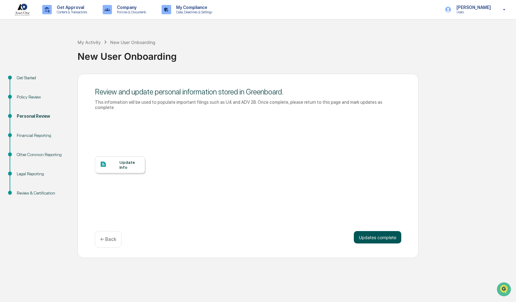
click at [382, 231] on button "Updates complete" at bounding box center [377, 237] width 47 height 12
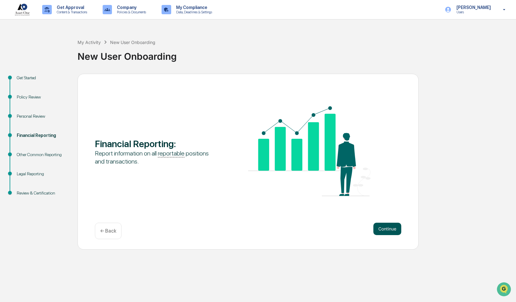
click at [386, 229] on button "Continue" at bounding box center [387, 229] width 28 height 12
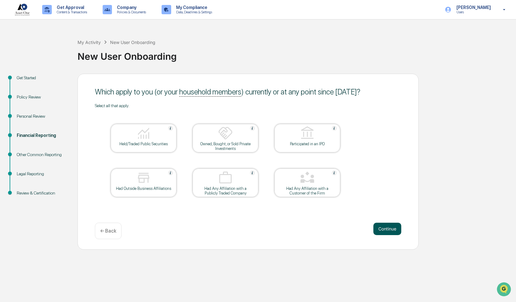
click at [389, 228] on button "Continue" at bounding box center [387, 229] width 28 height 12
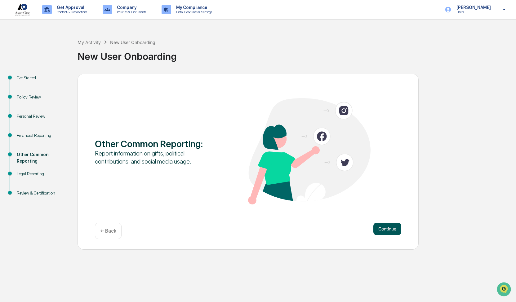
click at [389, 228] on button "Continue" at bounding box center [387, 229] width 28 height 12
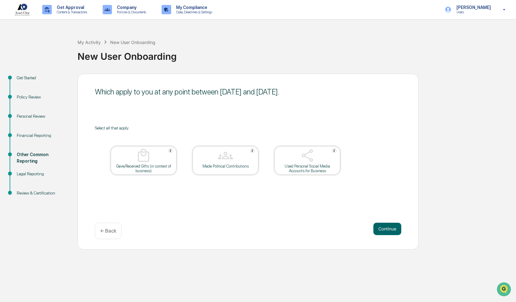
click at [389, 228] on button "Continue" at bounding box center [387, 229] width 28 height 12
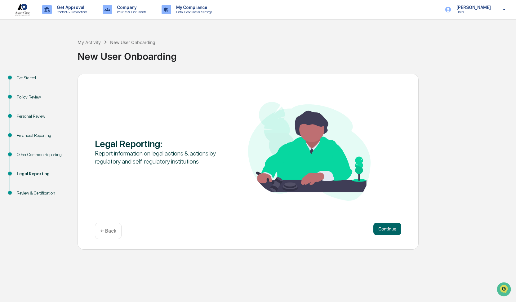
click at [389, 227] on button "Continue" at bounding box center [387, 229] width 28 height 12
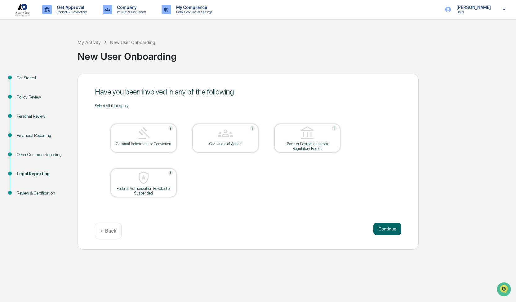
click at [389, 227] on button "Continue" at bounding box center [387, 229] width 28 height 12
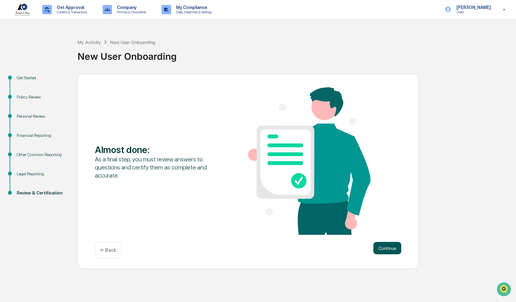
click at [387, 250] on button "Continue" at bounding box center [387, 248] width 28 height 12
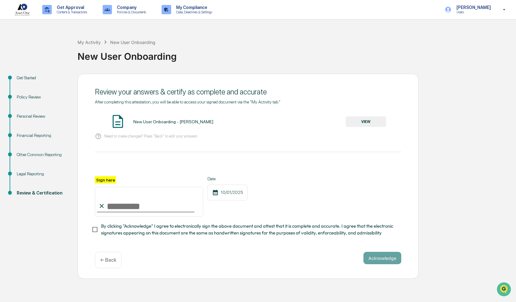
click at [119, 209] on input "Sign here" at bounding box center [149, 202] width 108 height 30
type input "**********"
click at [379, 258] on button "Acknowledge" at bounding box center [382, 258] width 38 height 12
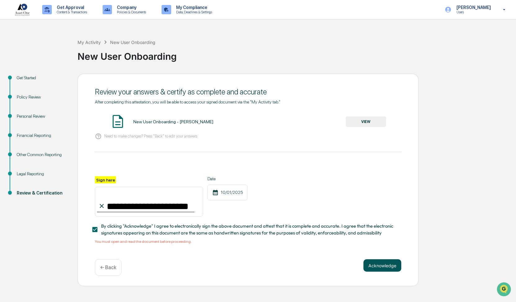
click at [382, 269] on button "Acknowledge" at bounding box center [382, 265] width 38 height 12
click at [357, 119] on button "VIEW" at bounding box center [365, 121] width 40 height 11
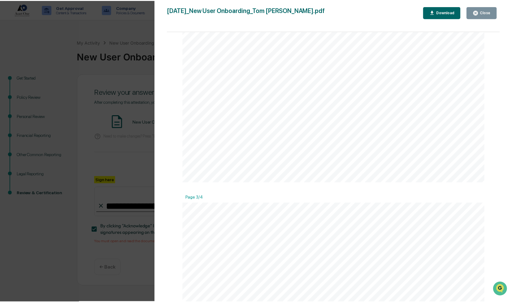
scroll to position [991, 0]
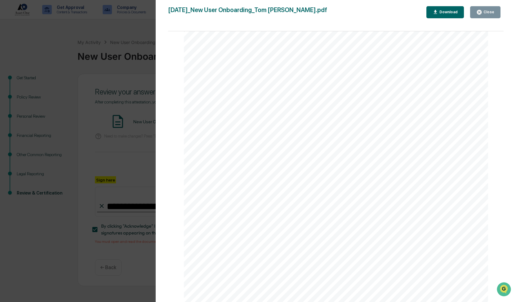
click at [479, 14] on icon "button" at bounding box center [479, 12] width 5 height 5
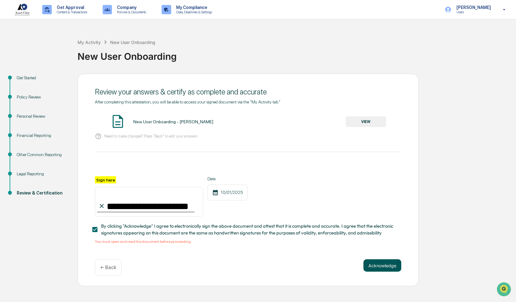
click at [382, 270] on button "Acknowledge" at bounding box center [382, 265] width 38 height 12
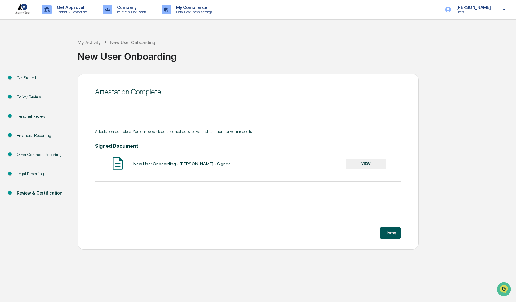
click at [387, 232] on button "Home" at bounding box center [390, 233] width 22 height 12
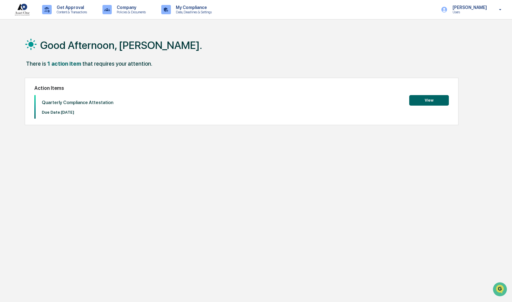
click at [444, 102] on button "View" at bounding box center [430, 100] width 40 height 11
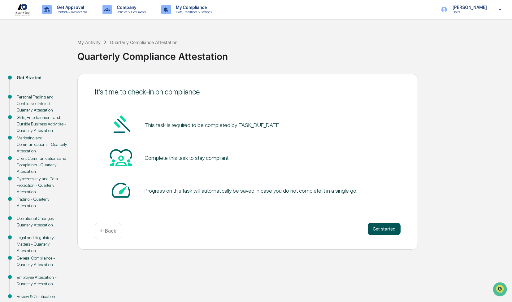
click at [389, 230] on button "Get started" at bounding box center [384, 229] width 33 height 12
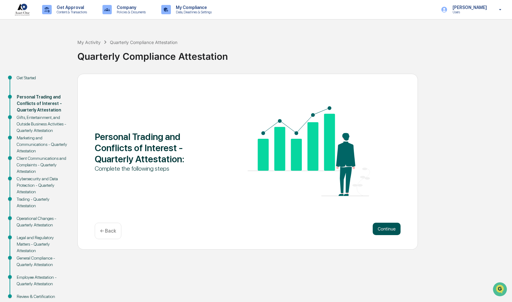
click at [389, 230] on button "Continue" at bounding box center [387, 229] width 28 height 12
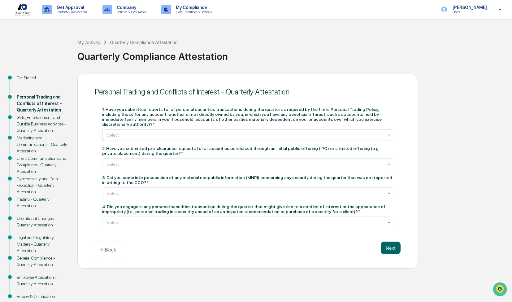
click at [318, 132] on div at bounding box center [245, 135] width 277 height 6
click at [312, 144] on div "Yes" at bounding box center [248, 145] width 291 height 12
click at [309, 161] on div at bounding box center [245, 164] width 277 height 6
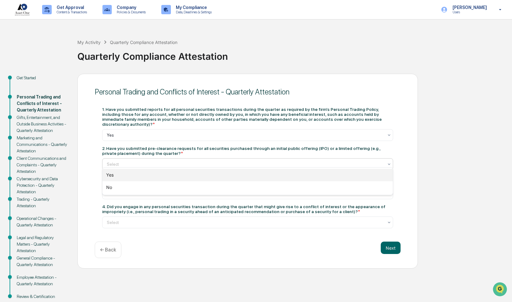
click at [305, 172] on div "Yes" at bounding box center [248, 175] width 291 height 12
click at [295, 190] on div at bounding box center [245, 193] width 277 height 6
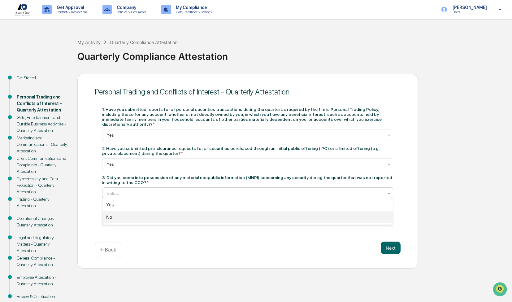
click at [272, 216] on div "No" at bounding box center [248, 217] width 291 height 12
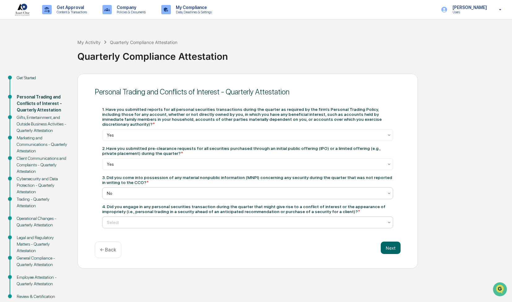
click at [175, 219] on div at bounding box center [245, 222] width 277 height 6
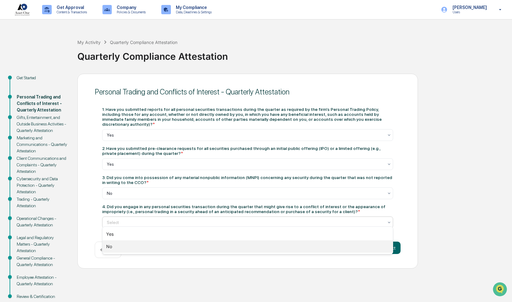
click at [170, 246] on div "No" at bounding box center [248, 246] width 291 height 12
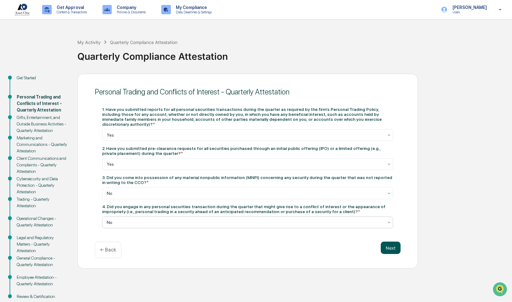
click at [395, 244] on button "Next" at bounding box center [391, 248] width 20 height 12
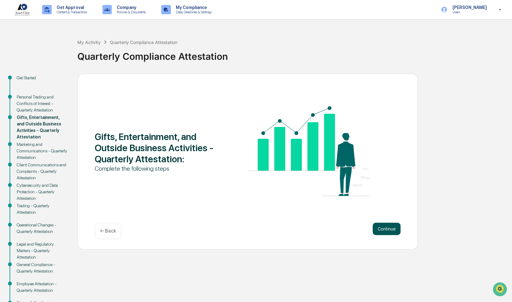
click at [389, 233] on button "Continue" at bounding box center [387, 229] width 28 height 12
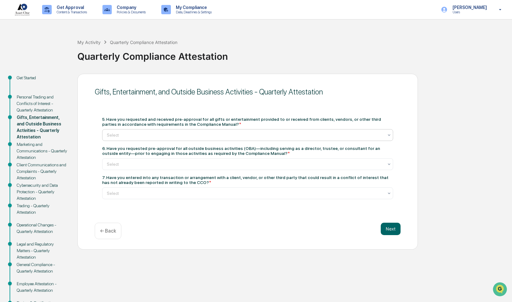
click at [227, 136] on div at bounding box center [245, 135] width 277 height 6
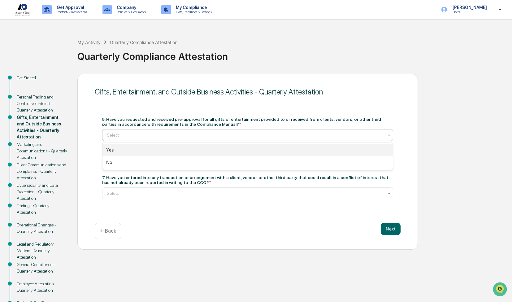
click at [222, 149] on div "Yes" at bounding box center [248, 150] width 291 height 12
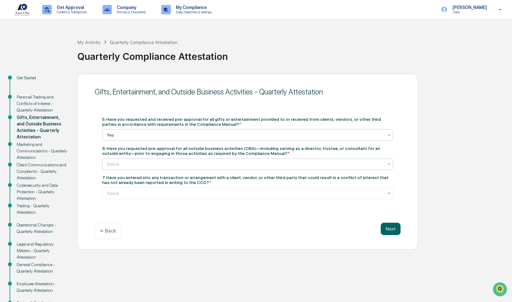
click at [174, 166] on div at bounding box center [245, 164] width 277 height 6
click at [164, 178] on div "Yes" at bounding box center [248, 179] width 291 height 12
click at [149, 193] on div at bounding box center [245, 193] width 277 height 6
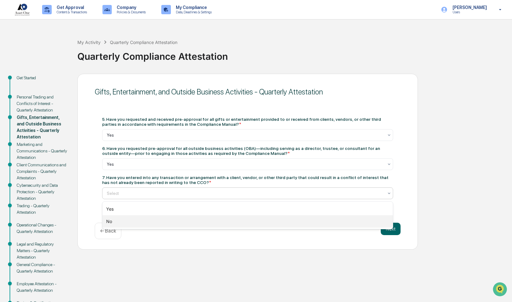
drag, startPoint x: 141, startPoint y: 224, endPoint x: 213, endPoint y: 222, distance: 71.9
click at [141, 224] on div "No" at bounding box center [248, 221] width 291 height 12
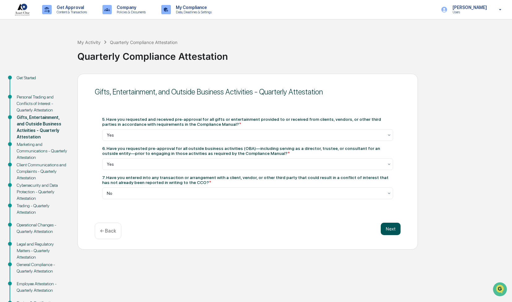
click at [396, 231] on button "Next" at bounding box center [391, 229] width 20 height 12
click at [394, 231] on button "Next" at bounding box center [391, 229] width 20 height 12
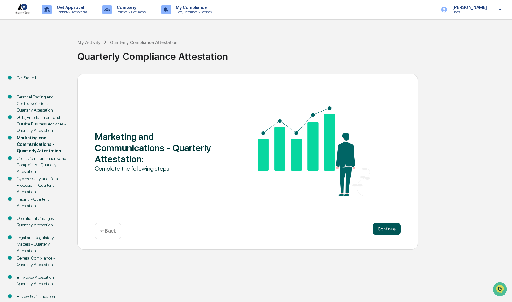
click at [393, 230] on button "Continue" at bounding box center [387, 229] width 28 height 12
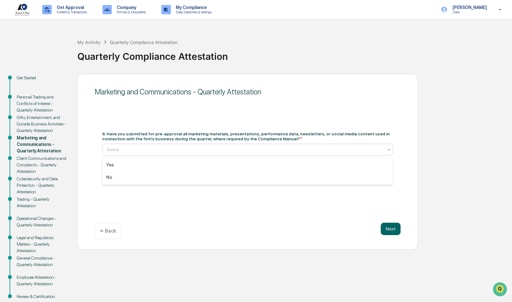
click at [316, 149] on div at bounding box center [245, 150] width 277 height 6
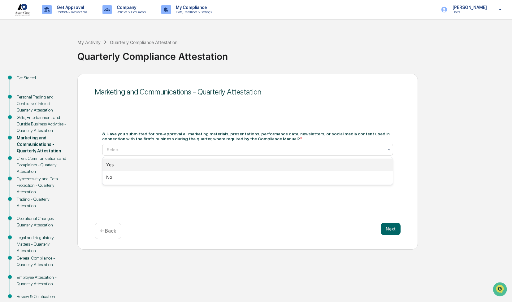
click at [298, 167] on div "Yes" at bounding box center [248, 165] width 291 height 12
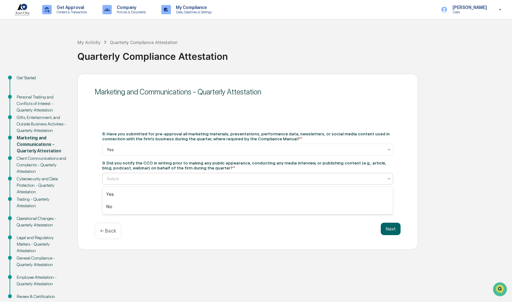
click at [291, 181] on div at bounding box center [245, 179] width 277 height 6
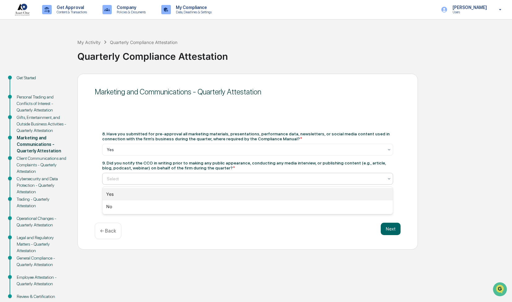
click at [280, 195] on div "Yes" at bounding box center [248, 194] width 291 height 12
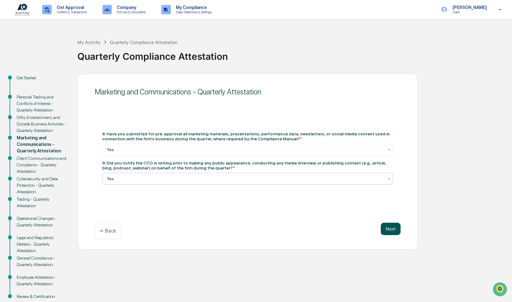
click at [389, 226] on button "Next" at bounding box center [391, 229] width 20 height 12
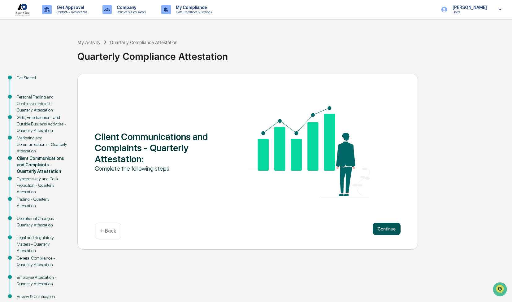
click at [392, 228] on button "Continue" at bounding box center [387, 229] width 28 height 12
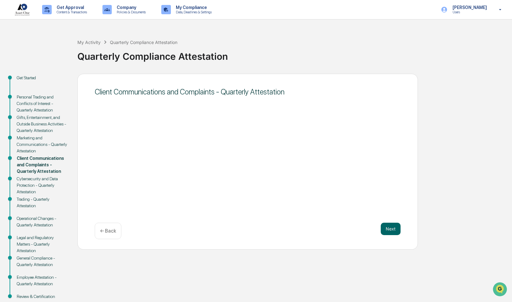
scroll to position [16, 0]
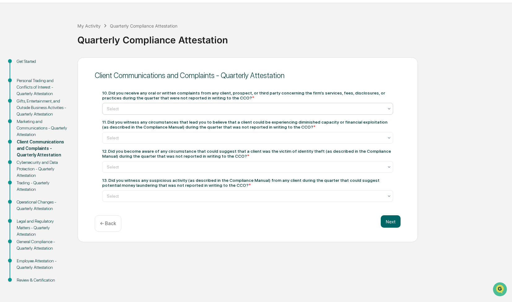
click at [211, 107] on div at bounding box center [245, 109] width 277 height 6
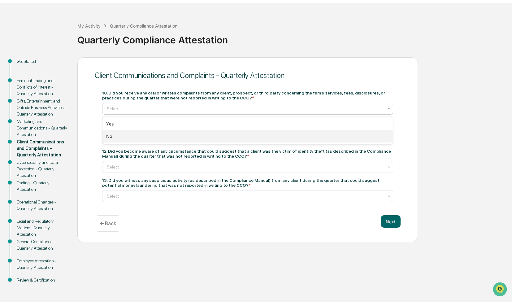
click at [202, 133] on div "No" at bounding box center [248, 136] width 291 height 12
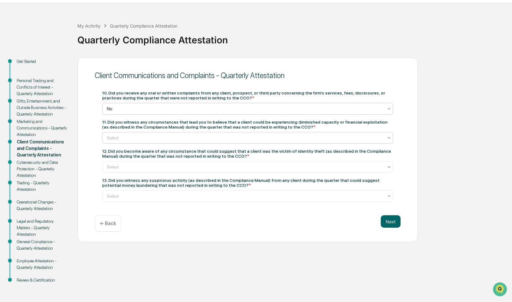
click at [196, 141] on div at bounding box center [245, 138] width 277 height 6
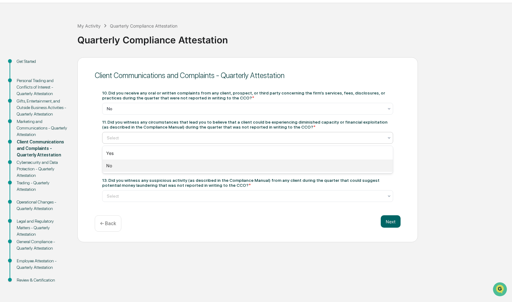
click at [195, 166] on div "No" at bounding box center [248, 166] width 291 height 12
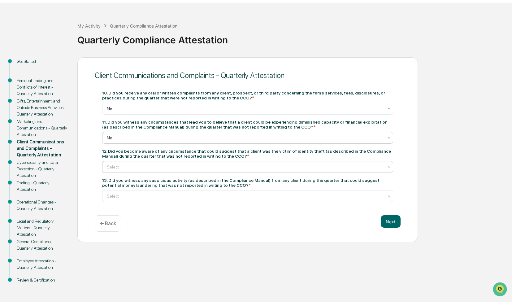
click at [194, 169] on div at bounding box center [245, 167] width 277 height 6
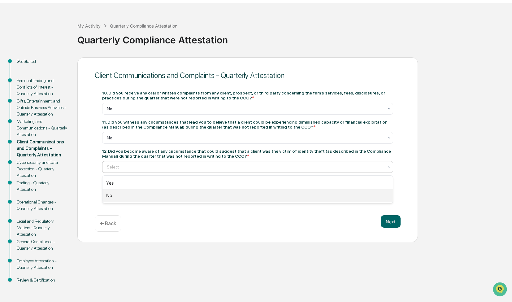
click at [184, 193] on div "No" at bounding box center [248, 195] width 291 height 12
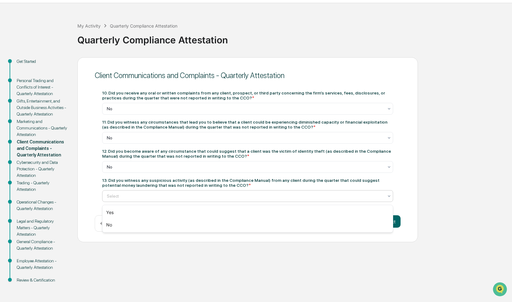
click at [194, 199] on div at bounding box center [245, 196] width 277 height 6
click at [187, 227] on div "No" at bounding box center [248, 225] width 291 height 12
click at [392, 221] on button "Next" at bounding box center [391, 221] width 20 height 12
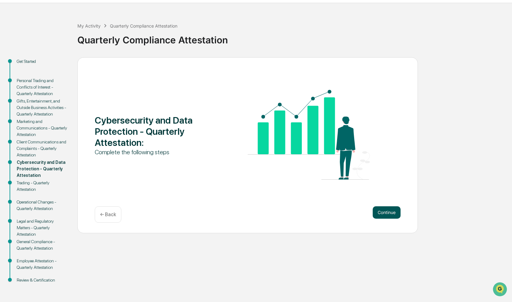
click at [384, 211] on button "Continue" at bounding box center [387, 212] width 28 height 12
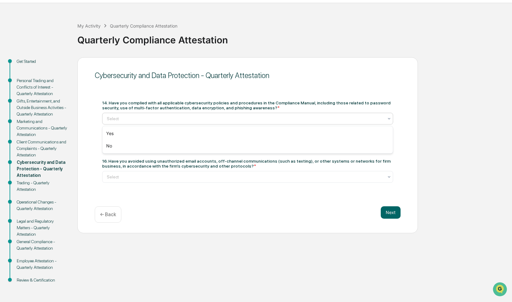
click at [230, 122] on div "Select" at bounding box center [245, 118] width 283 height 9
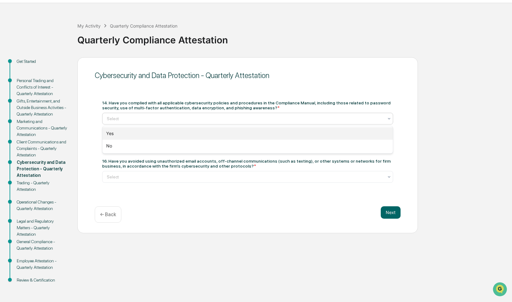
click at [224, 132] on div "Yes" at bounding box center [248, 133] width 291 height 12
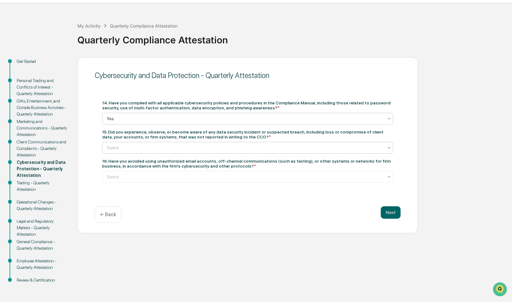
click at [219, 150] on div at bounding box center [245, 148] width 277 height 6
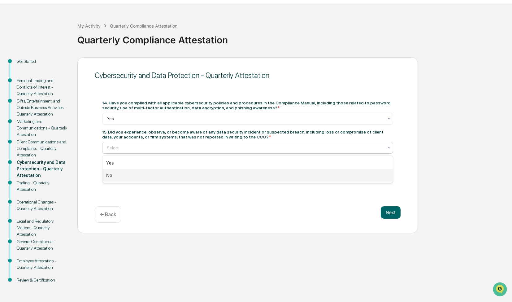
click at [216, 173] on div "No" at bounding box center [248, 175] width 291 height 12
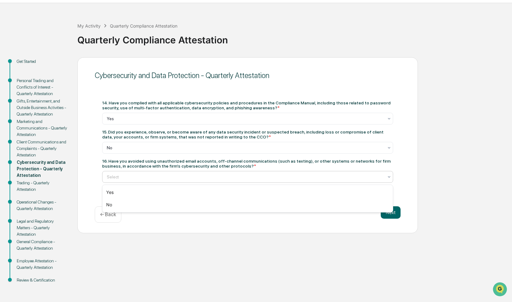
click at [213, 179] on div at bounding box center [245, 177] width 277 height 6
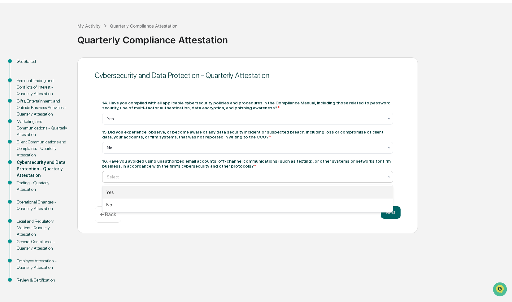
click at [203, 197] on div "Yes" at bounding box center [248, 192] width 291 height 12
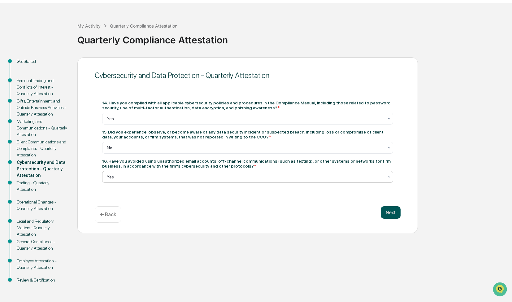
click at [392, 216] on button "Next" at bounding box center [391, 212] width 20 height 12
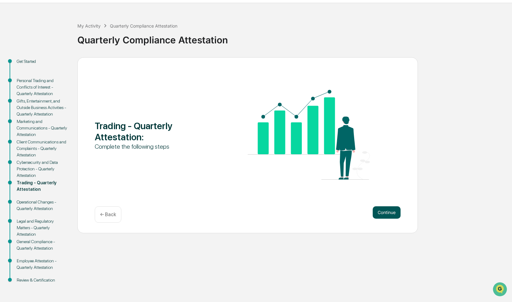
click at [395, 215] on button "Continue" at bounding box center [387, 212] width 28 height 12
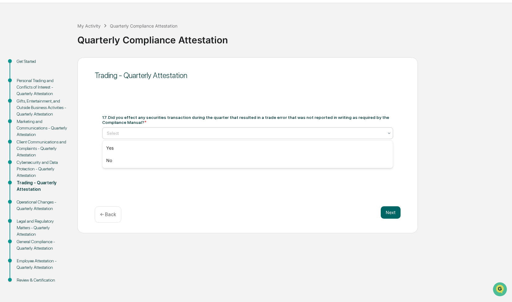
click at [266, 131] on div at bounding box center [245, 133] width 277 height 6
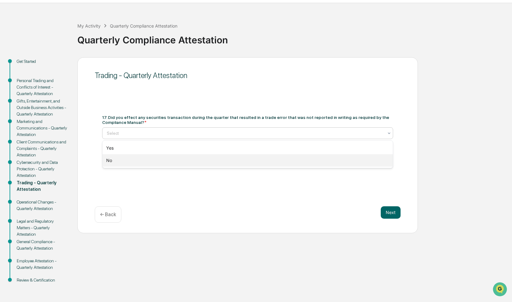
click at [255, 157] on div "No" at bounding box center [248, 160] width 291 height 12
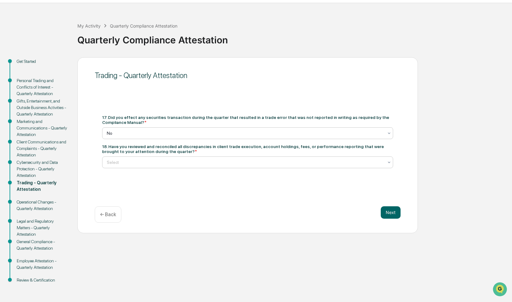
click at [252, 161] on div at bounding box center [245, 162] width 277 height 6
click at [234, 173] on div "Yes" at bounding box center [248, 178] width 291 height 12
click at [391, 213] on button "Next" at bounding box center [391, 212] width 20 height 12
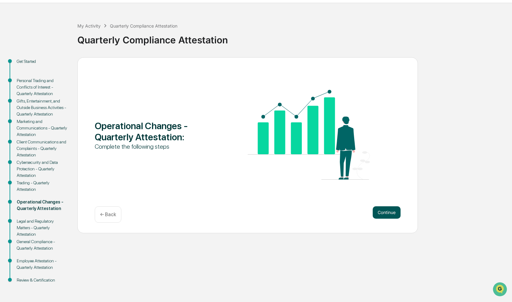
click at [390, 212] on button "Continue" at bounding box center [387, 212] width 28 height 12
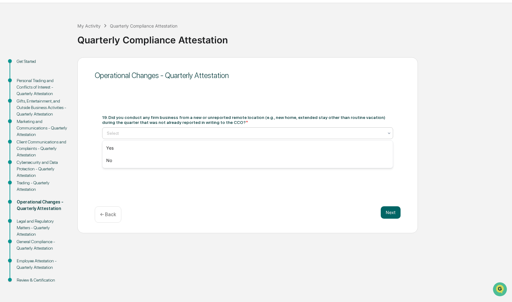
click at [278, 129] on div "Select" at bounding box center [245, 133] width 283 height 9
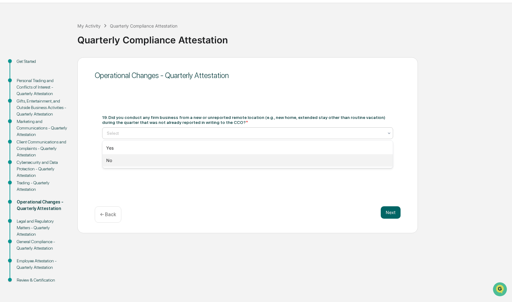
click at [245, 161] on div "No" at bounding box center [248, 160] width 291 height 12
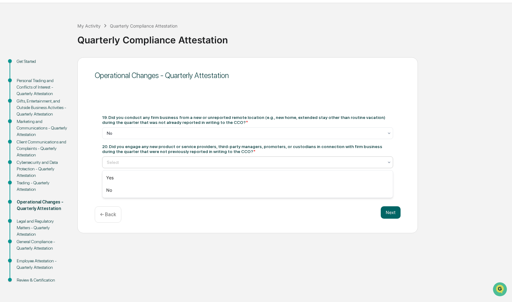
click at [266, 159] on div "Select" at bounding box center [245, 162] width 283 height 9
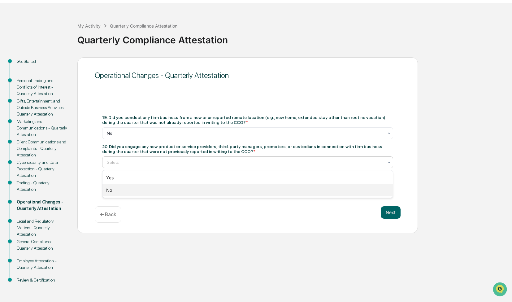
click at [261, 191] on div "No" at bounding box center [248, 190] width 291 height 12
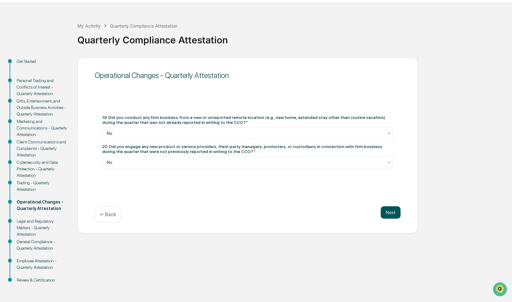
click at [393, 214] on button "Next" at bounding box center [391, 212] width 20 height 12
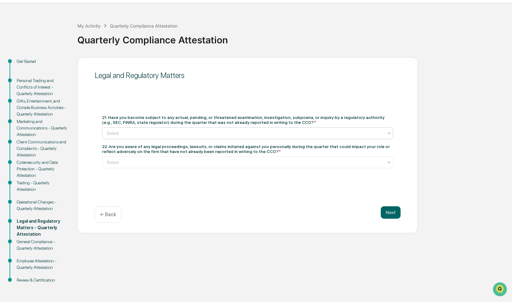
click at [320, 129] on div "Select" at bounding box center [245, 133] width 283 height 9
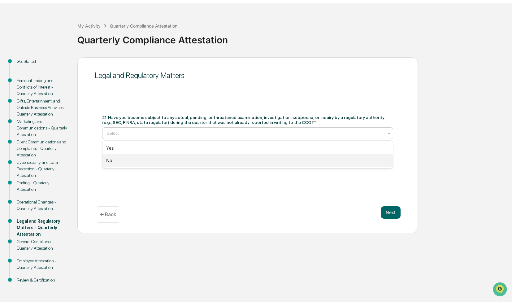
click at [323, 158] on div "No" at bounding box center [248, 160] width 291 height 12
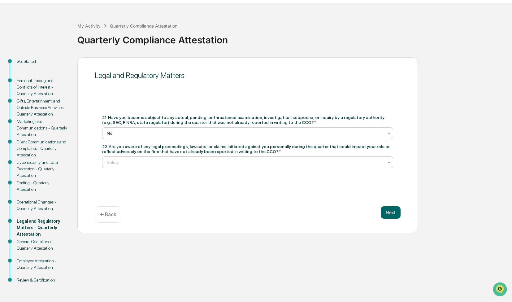
click at [314, 164] on div at bounding box center [245, 162] width 277 height 6
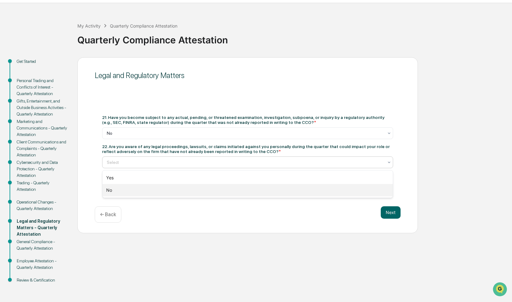
click at [287, 188] on div "No" at bounding box center [248, 190] width 291 height 12
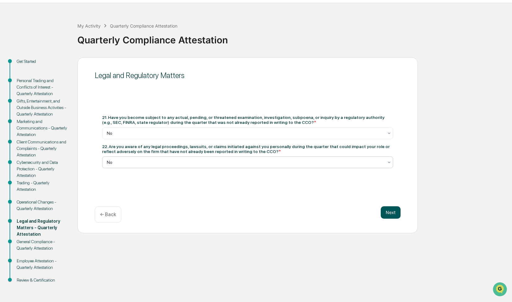
click at [397, 214] on button "Next" at bounding box center [391, 212] width 20 height 12
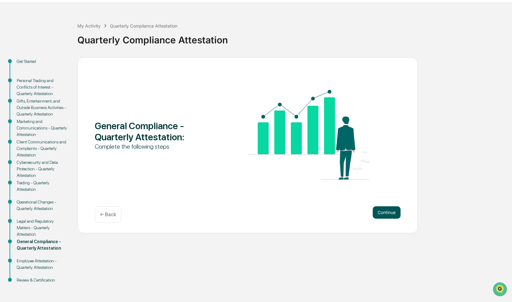
click at [392, 209] on button "Continue" at bounding box center [387, 212] width 28 height 12
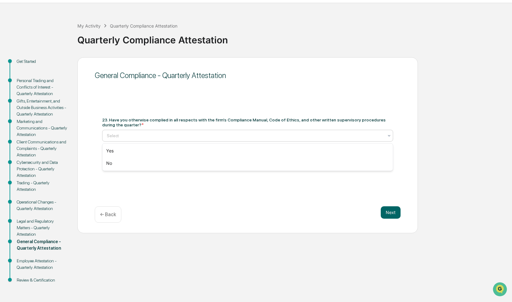
click at [261, 134] on div at bounding box center [245, 136] width 277 height 6
click at [252, 149] on div "Yes" at bounding box center [248, 151] width 291 height 12
click at [246, 160] on div at bounding box center [245, 160] width 277 height 6
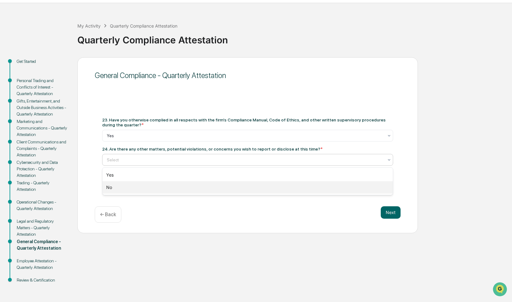
click at [242, 187] on div "No" at bounding box center [248, 187] width 291 height 12
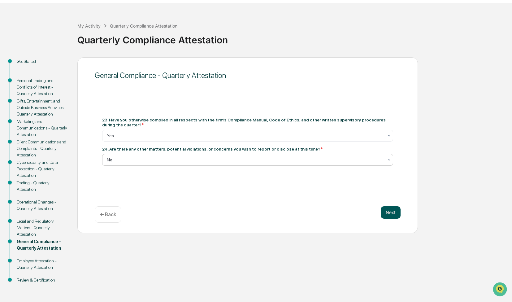
click at [395, 214] on button "Next" at bounding box center [391, 212] width 20 height 12
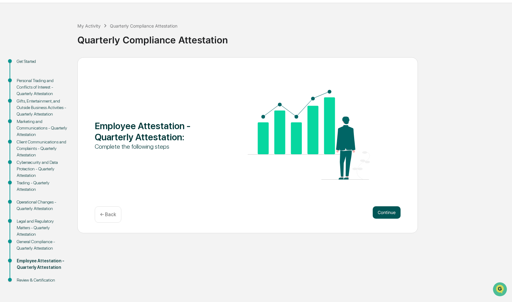
click at [395, 210] on button "Continue" at bounding box center [387, 212] width 28 height 12
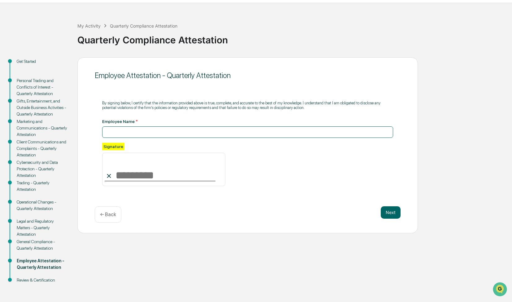
click at [215, 129] on input at bounding box center [247, 131] width 291 height 11
type input "**********"
click at [393, 209] on button "Next" at bounding box center [391, 212] width 20 height 12
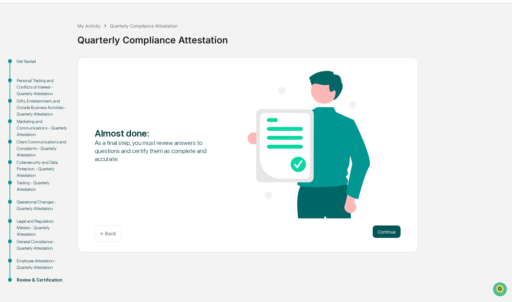
click at [386, 231] on button "Continue" at bounding box center [387, 232] width 28 height 12
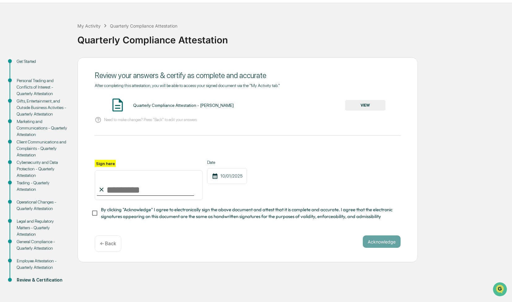
click at [362, 103] on button "VIEW" at bounding box center [365, 105] width 40 height 11
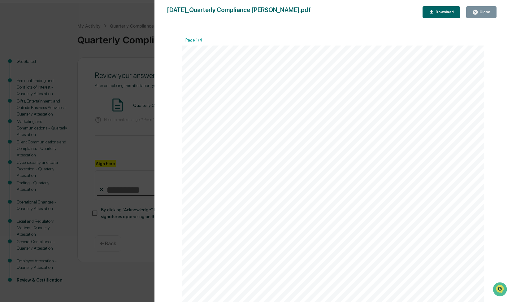
click at [485, 11] on div "Close" at bounding box center [485, 12] width 12 height 4
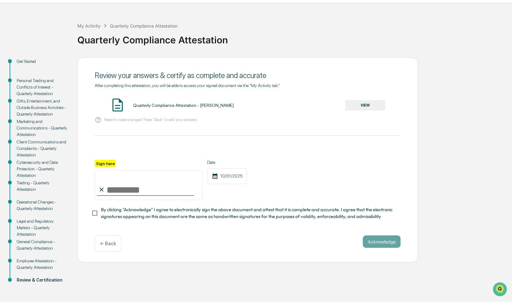
click at [147, 193] on input "Sign here" at bounding box center [149, 185] width 108 height 30
type input "**********"
click at [377, 241] on button "Acknowledge" at bounding box center [382, 241] width 38 height 12
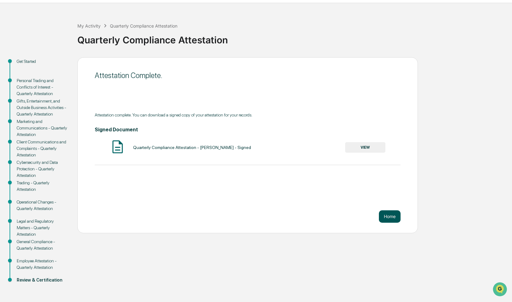
click at [390, 214] on button "Home" at bounding box center [390, 216] width 22 height 12
